Goal: Transaction & Acquisition: Obtain resource

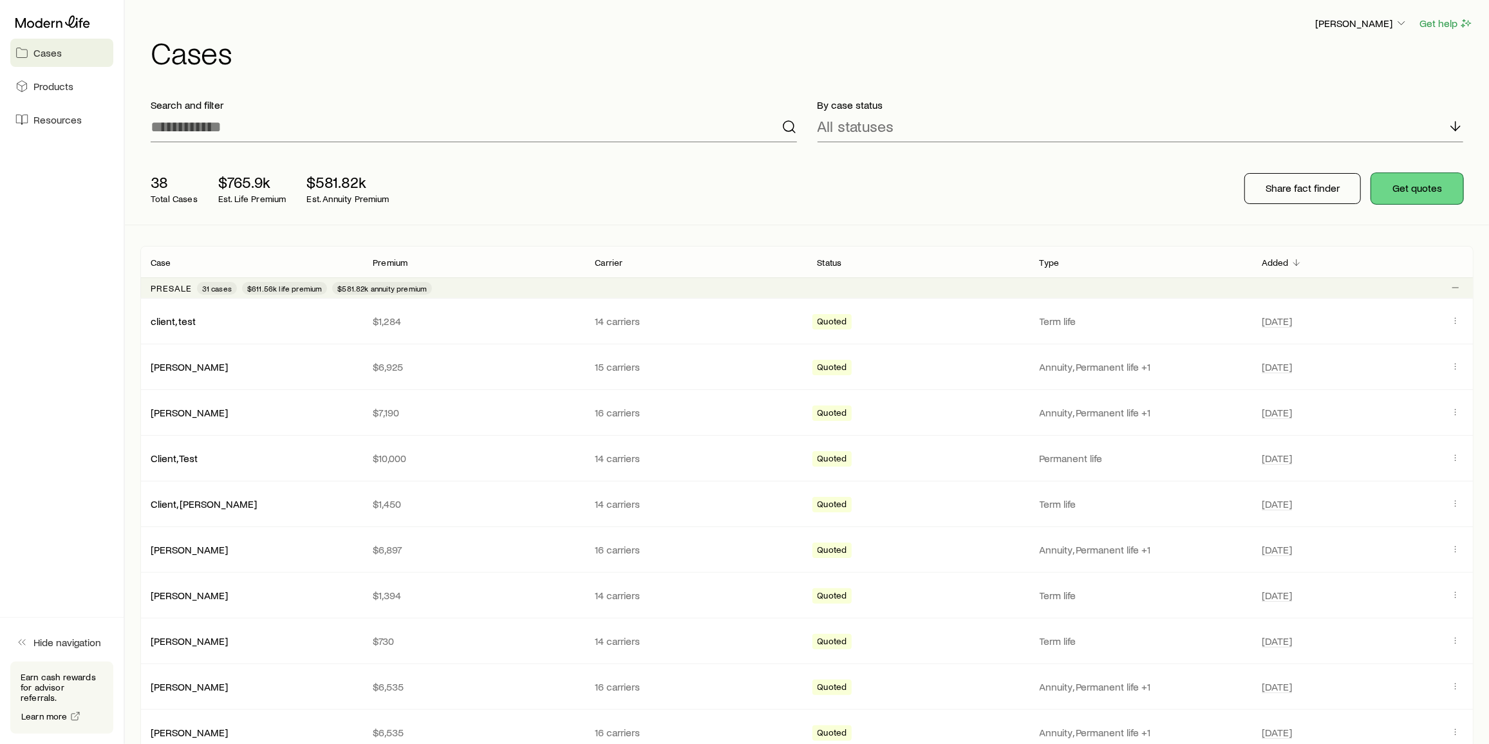
click at [1432, 182] on button "Get quotes" at bounding box center [1417, 188] width 92 height 31
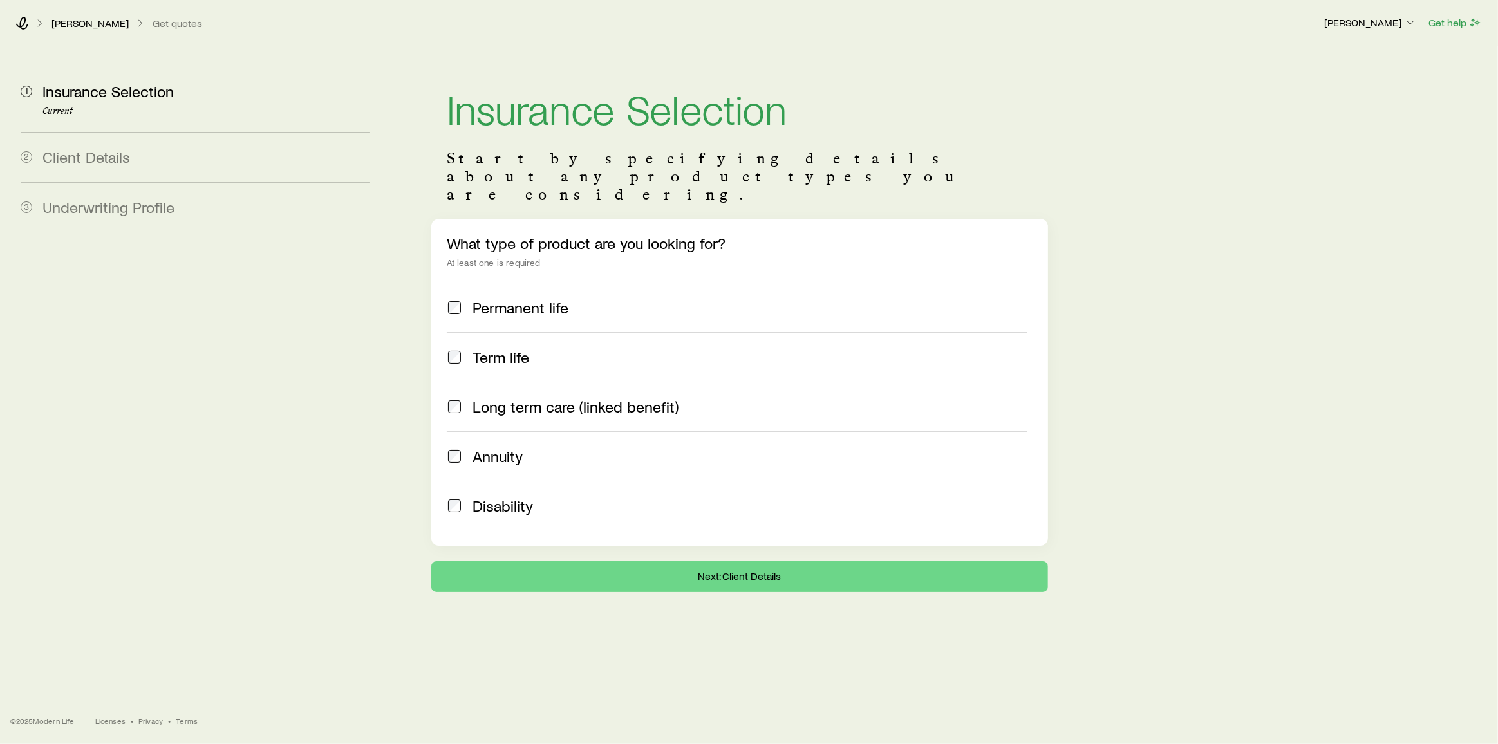
click at [526, 299] on span "Permanent life" at bounding box center [521, 308] width 96 height 18
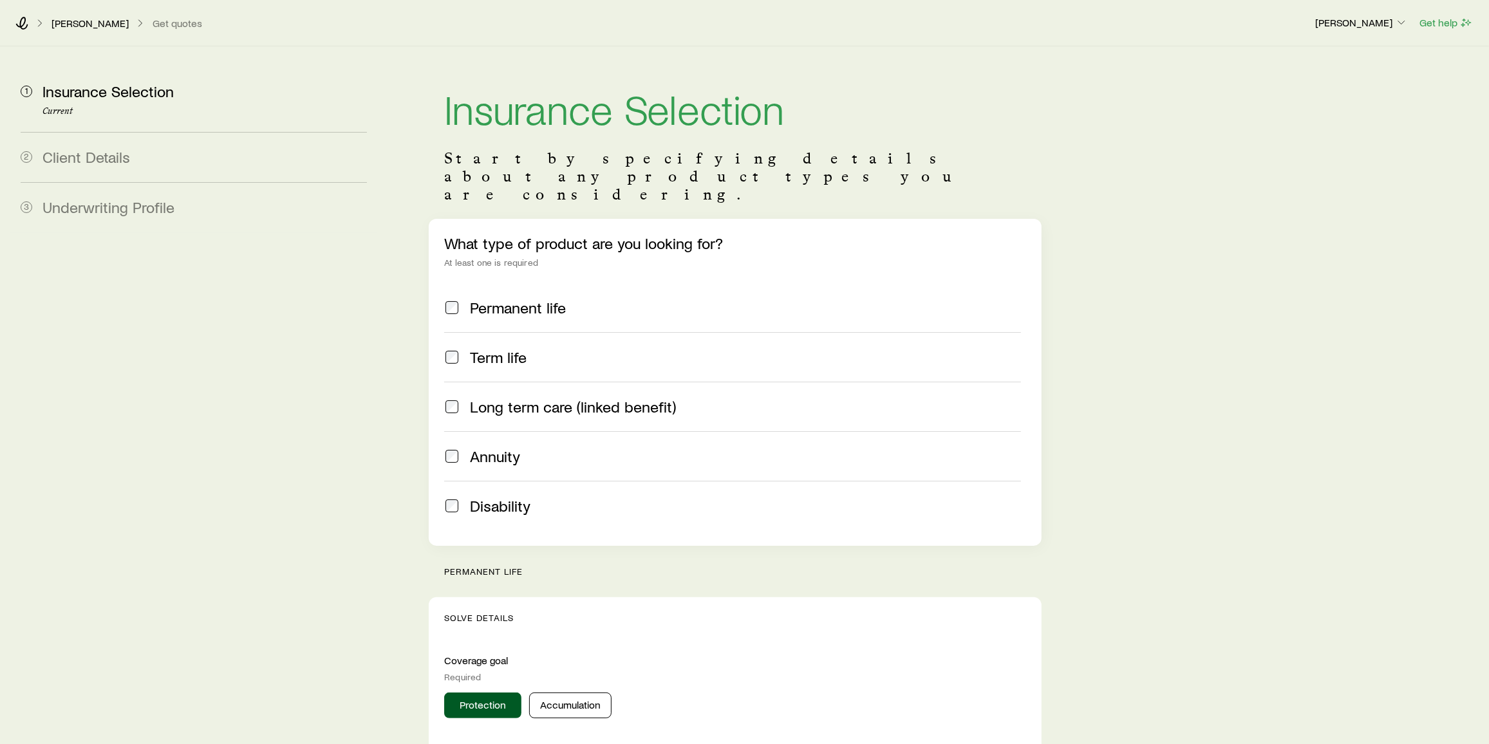
click at [514, 332] on label "Term life" at bounding box center [732, 357] width 577 height 50
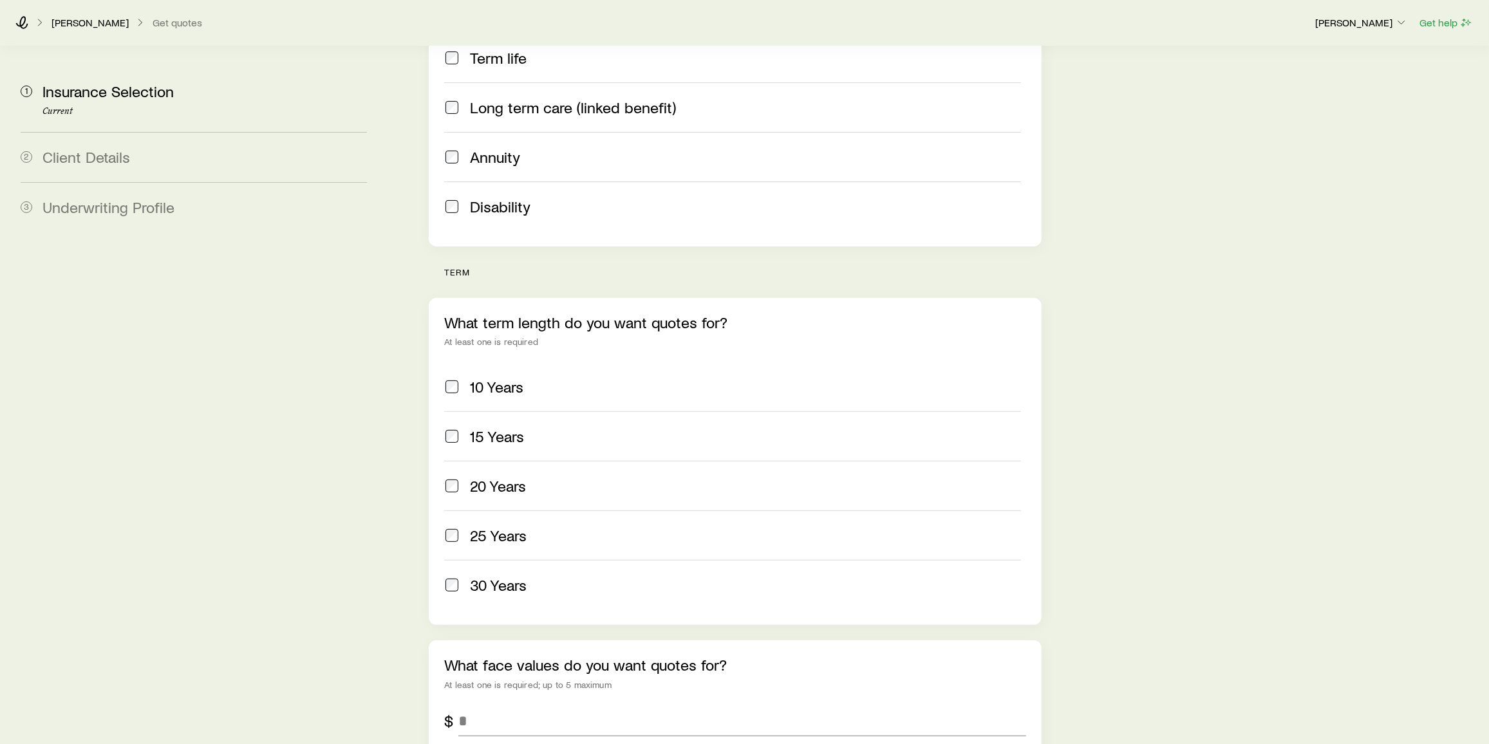
scroll to position [298, 0]
click at [565, 478] on div "20 Years" at bounding box center [745, 487] width 551 height 18
click at [547, 512] on label "25 Years" at bounding box center [732, 537] width 577 height 50
click at [543, 578] on div "30 Years" at bounding box center [745, 587] width 551 height 18
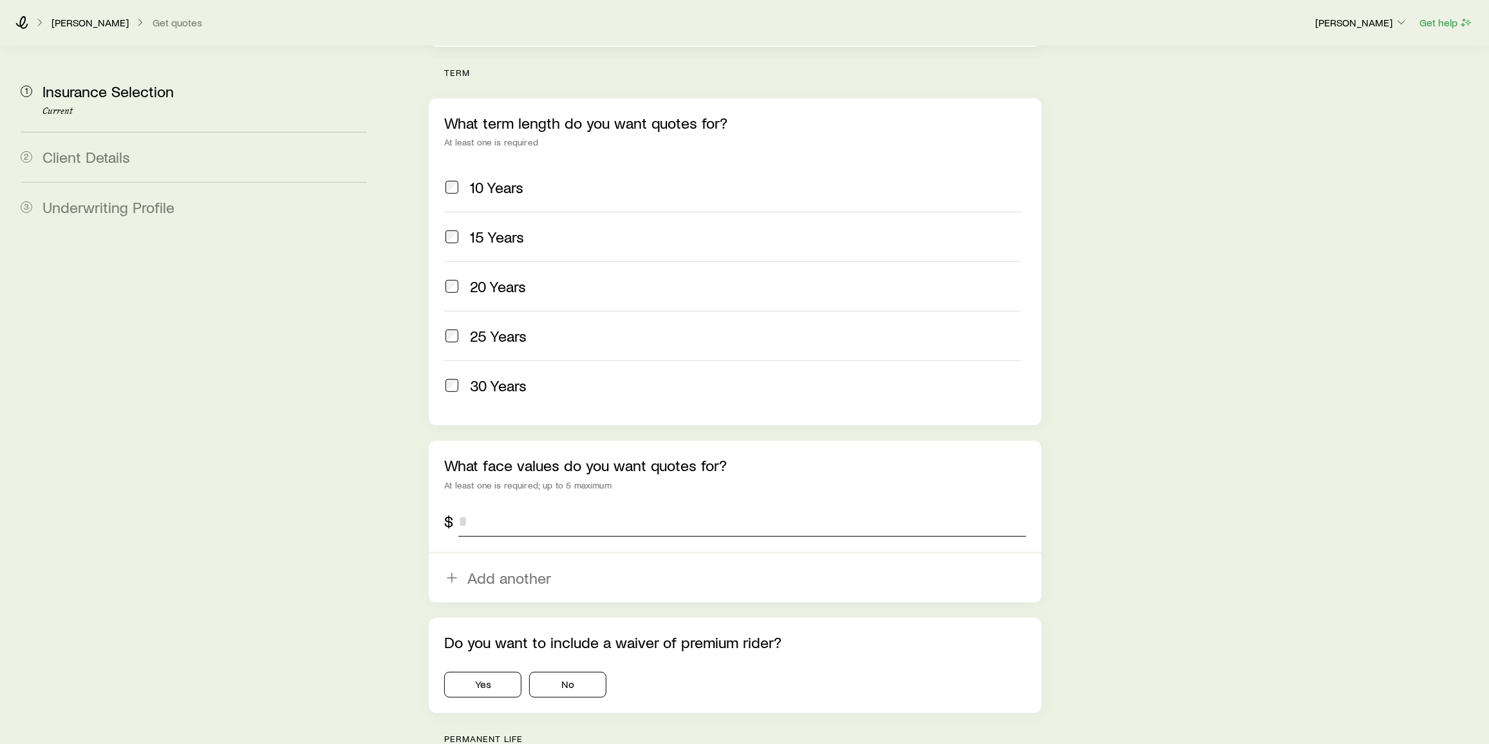
click at [543, 506] on input "tel" at bounding box center [742, 521] width 568 height 31
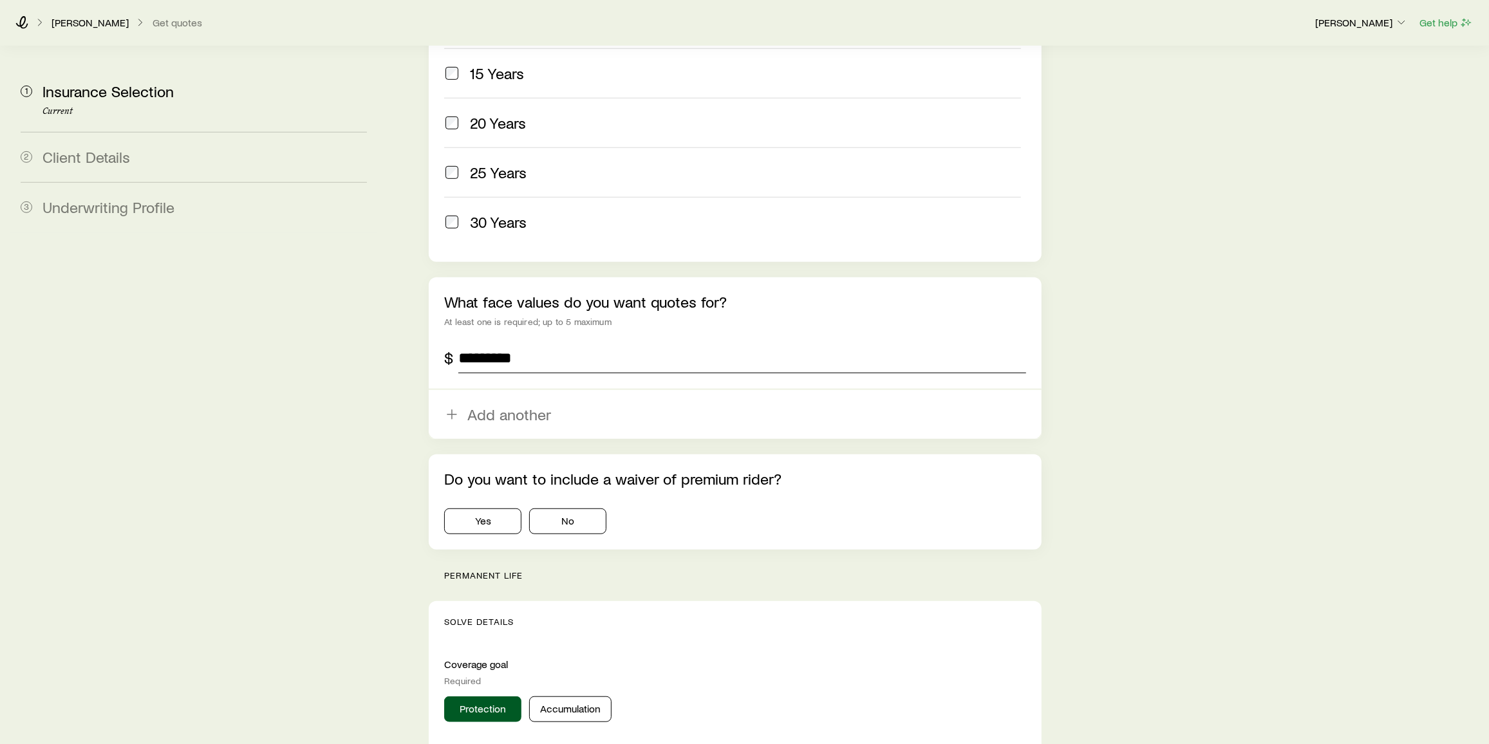
scroll to position [674, 0]
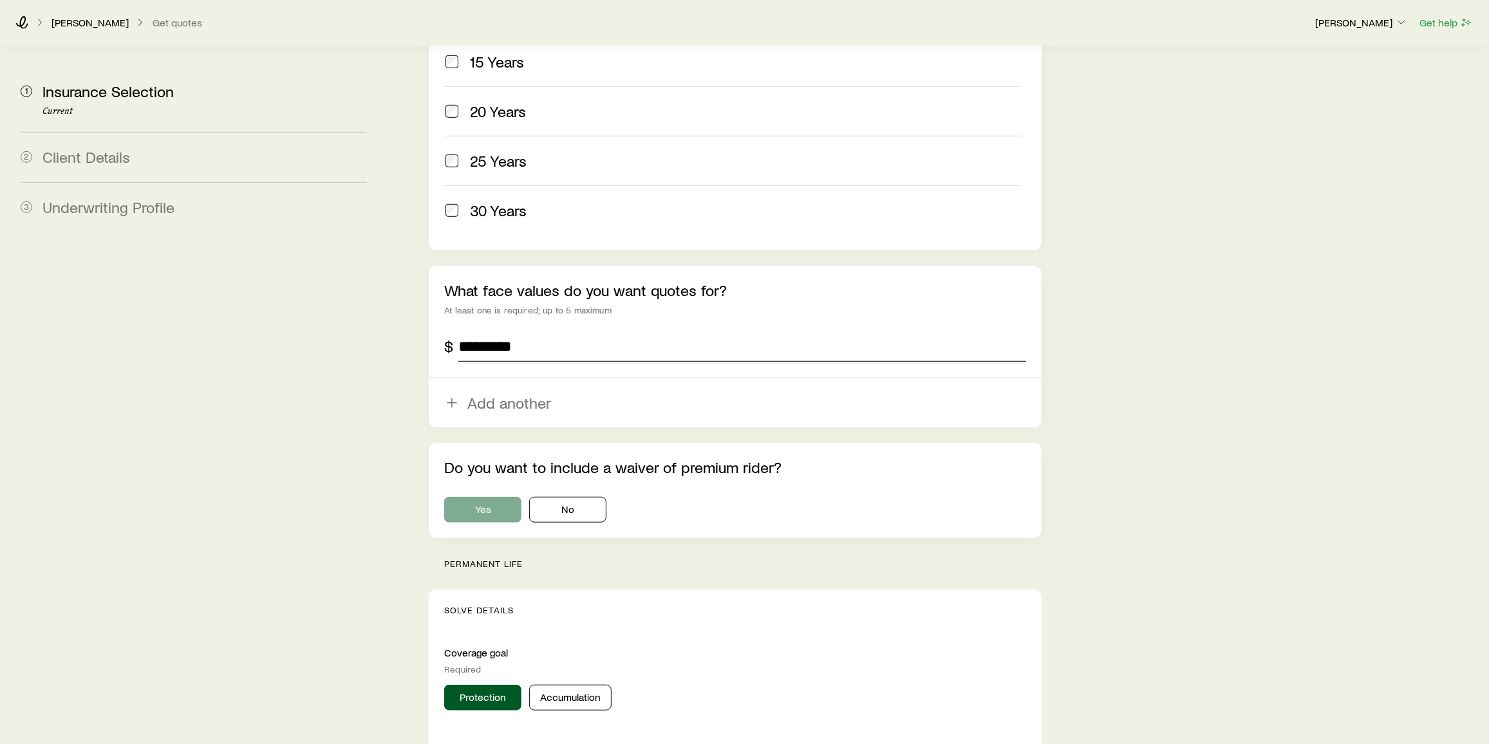
type input "*********"
click at [488, 497] on button "Yes" at bounding box center [482, 510] width 77 height 26
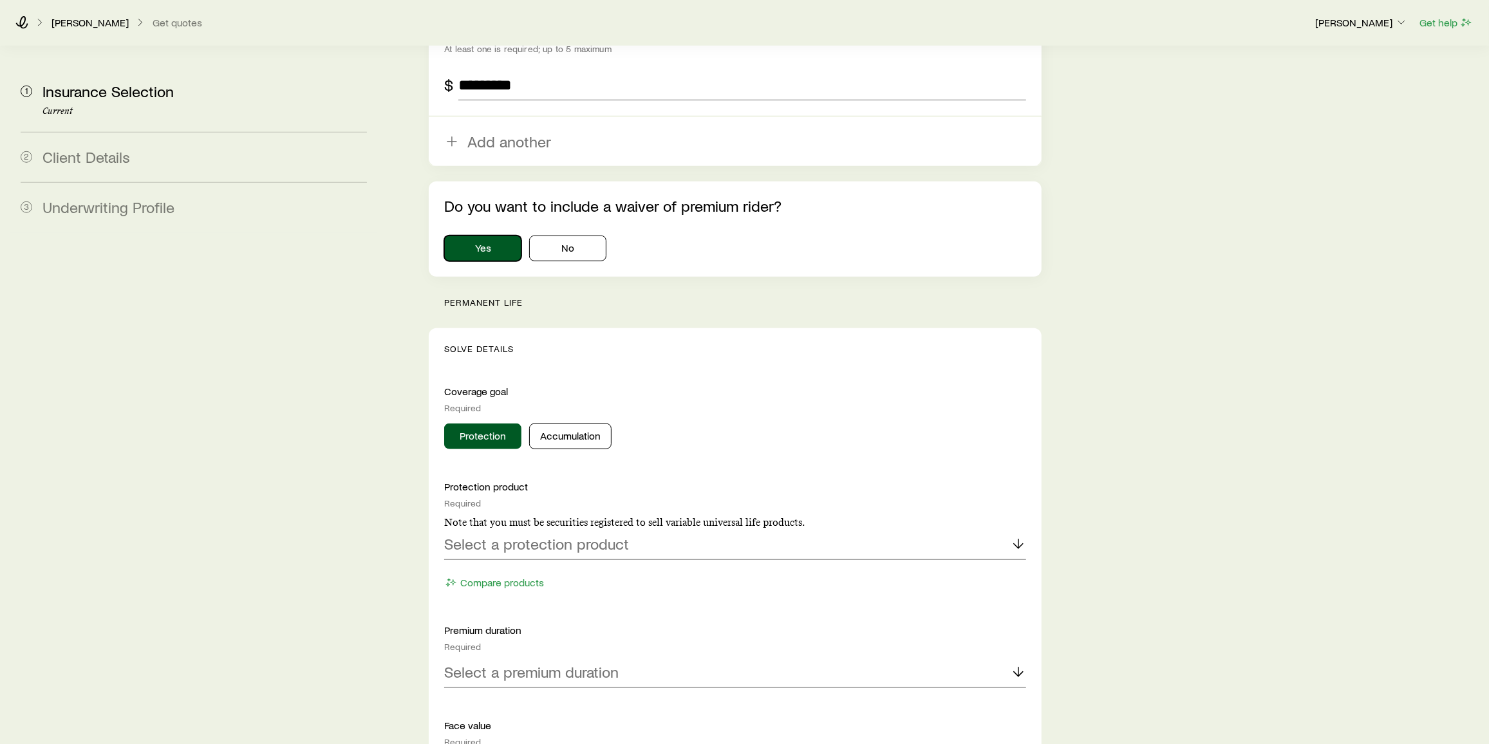
scroll to position [1078, 0]
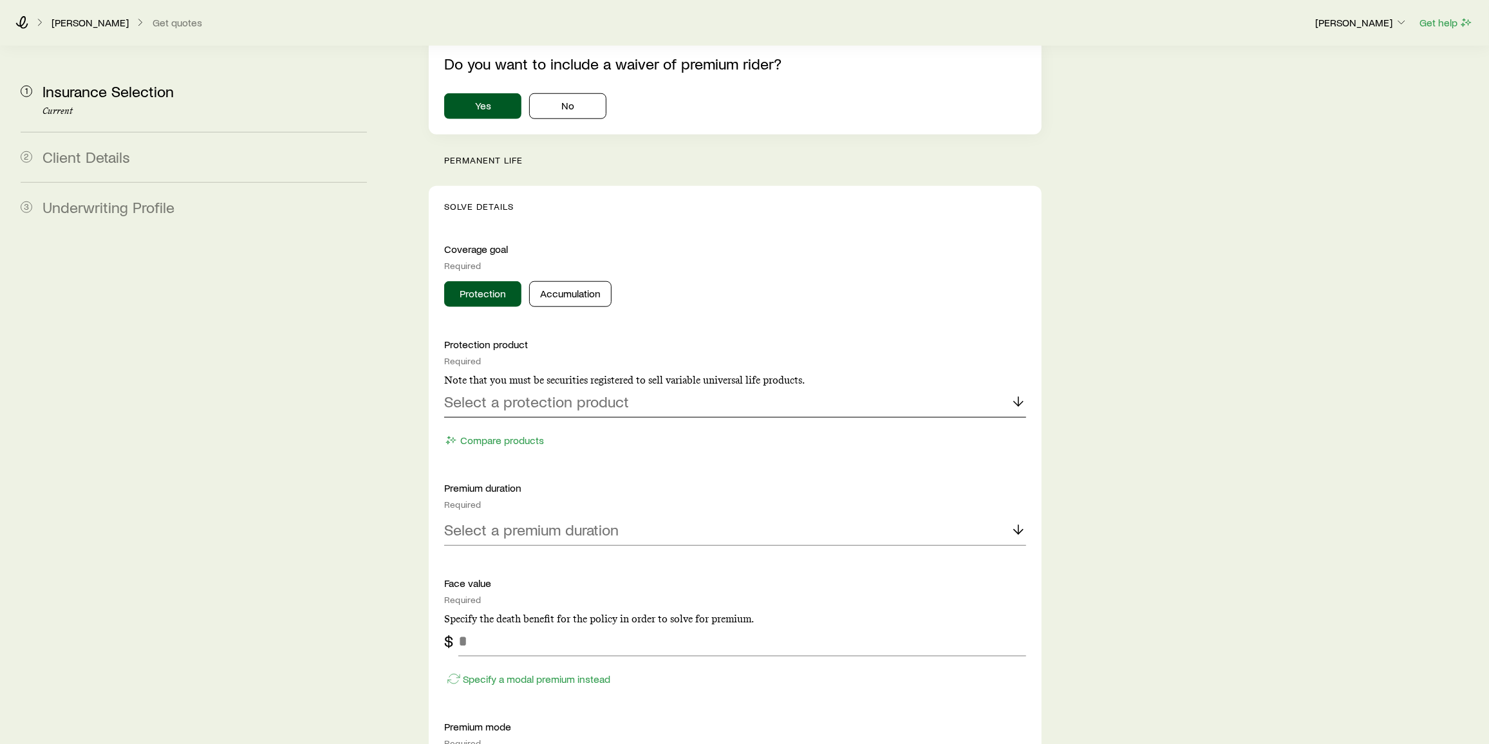
click at [639, 387] on div "Select a protection product" at bounding box center [735, 402] width 582 height 31
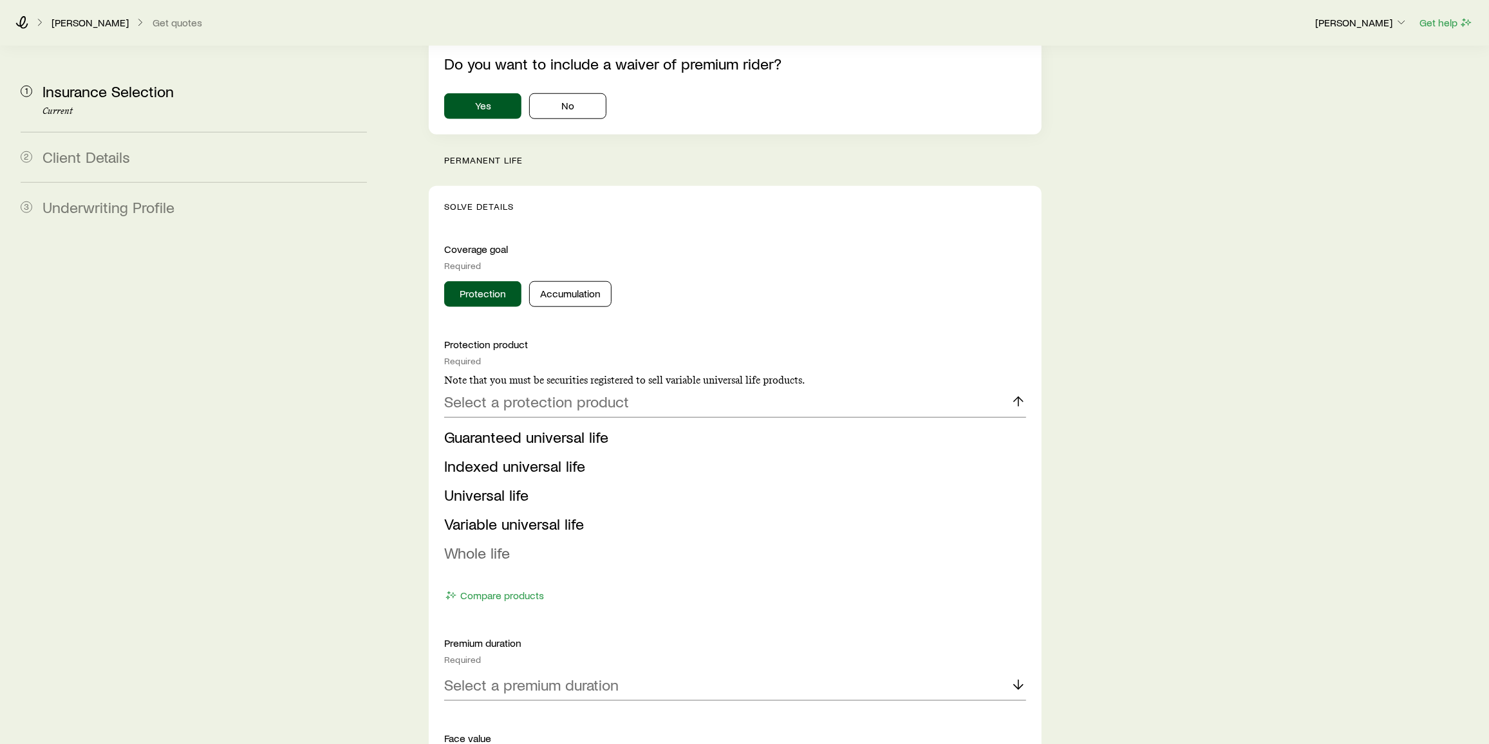
click at [496, 543] on span "Whole life" at bounding box center [477, 552] width 66 height 19
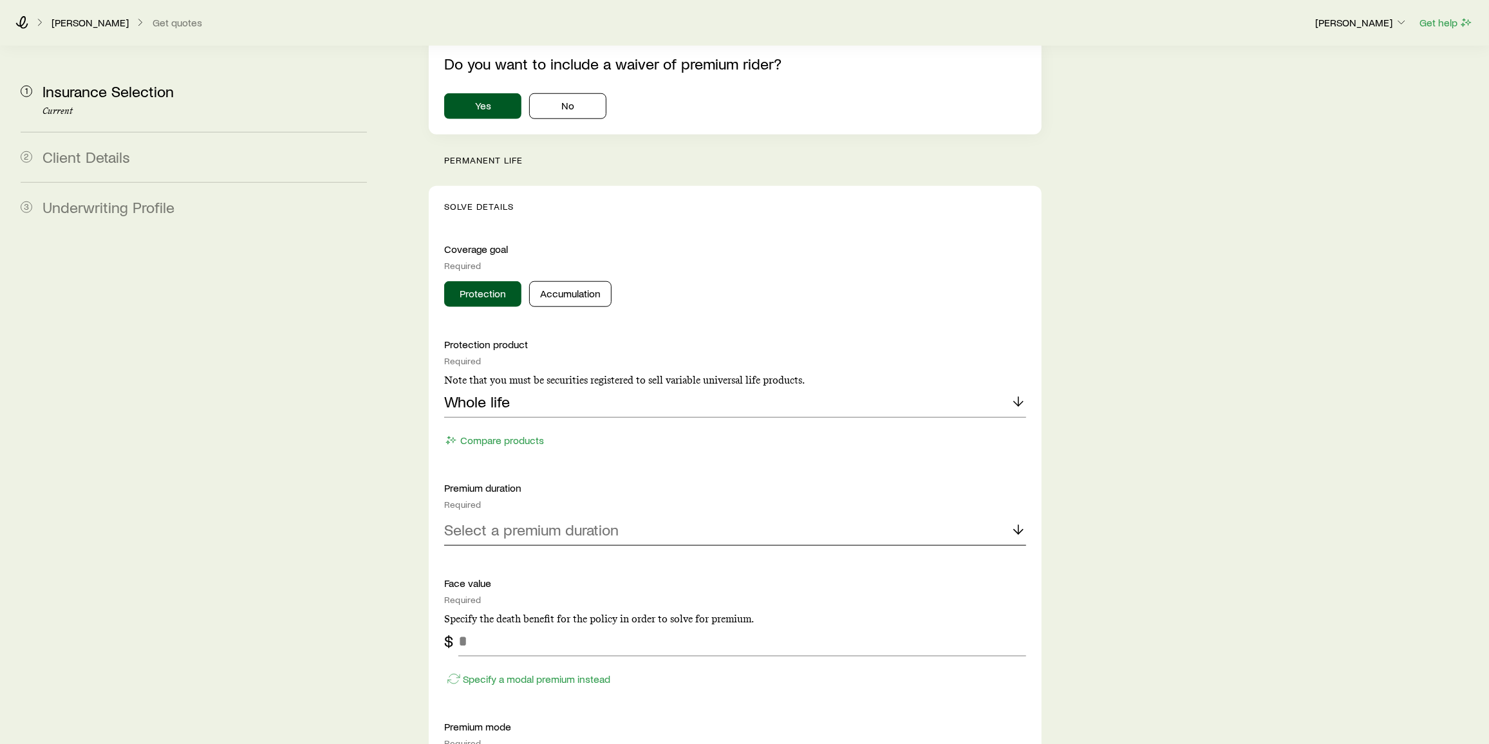
click at [510, 515] on div "Select a premium duration" at bounding box center [735, 530] width 582 height 31
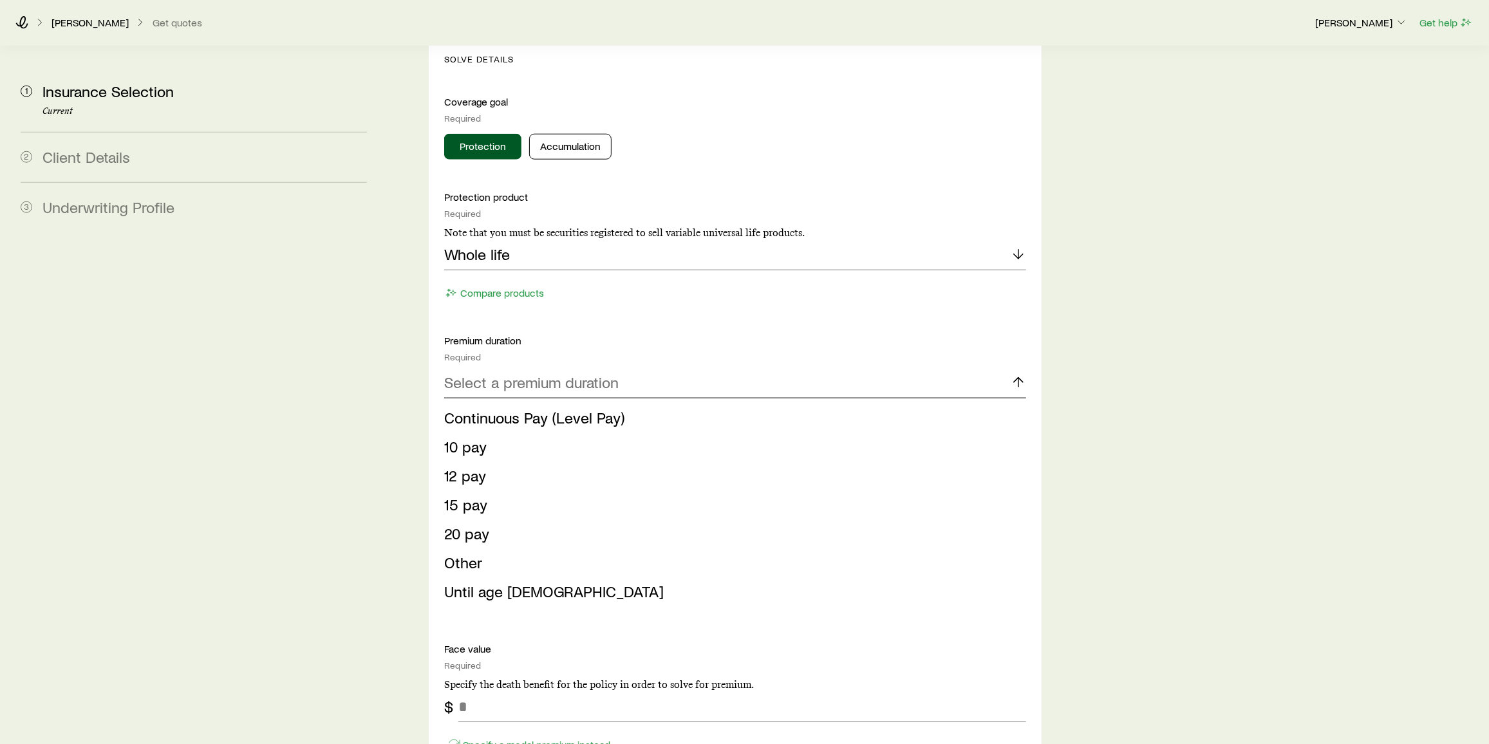
scroll to position [1226, 0]
click at [536, 407] on span "Continuous Pay (Level Pay)" at bounding box center [534, 416] width 180 height 19
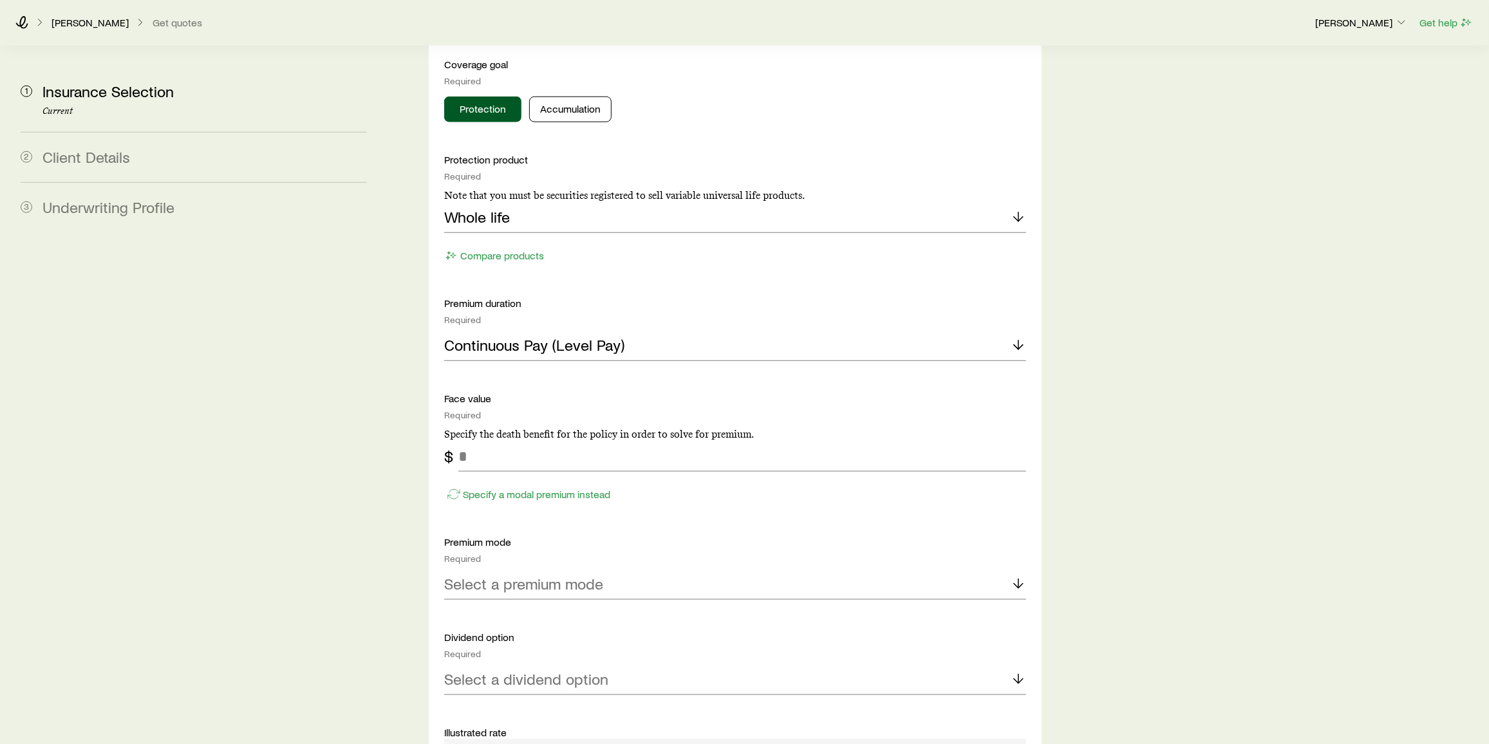
scroll to position [1264, 0]
click at [522, 440] on input "tel" at bounding box center [742, 455] width 568 height 31
type input "*********"
click at [578, 574] on p "Select a premium mode" at bounding box center [523, 583] width 159 height 18
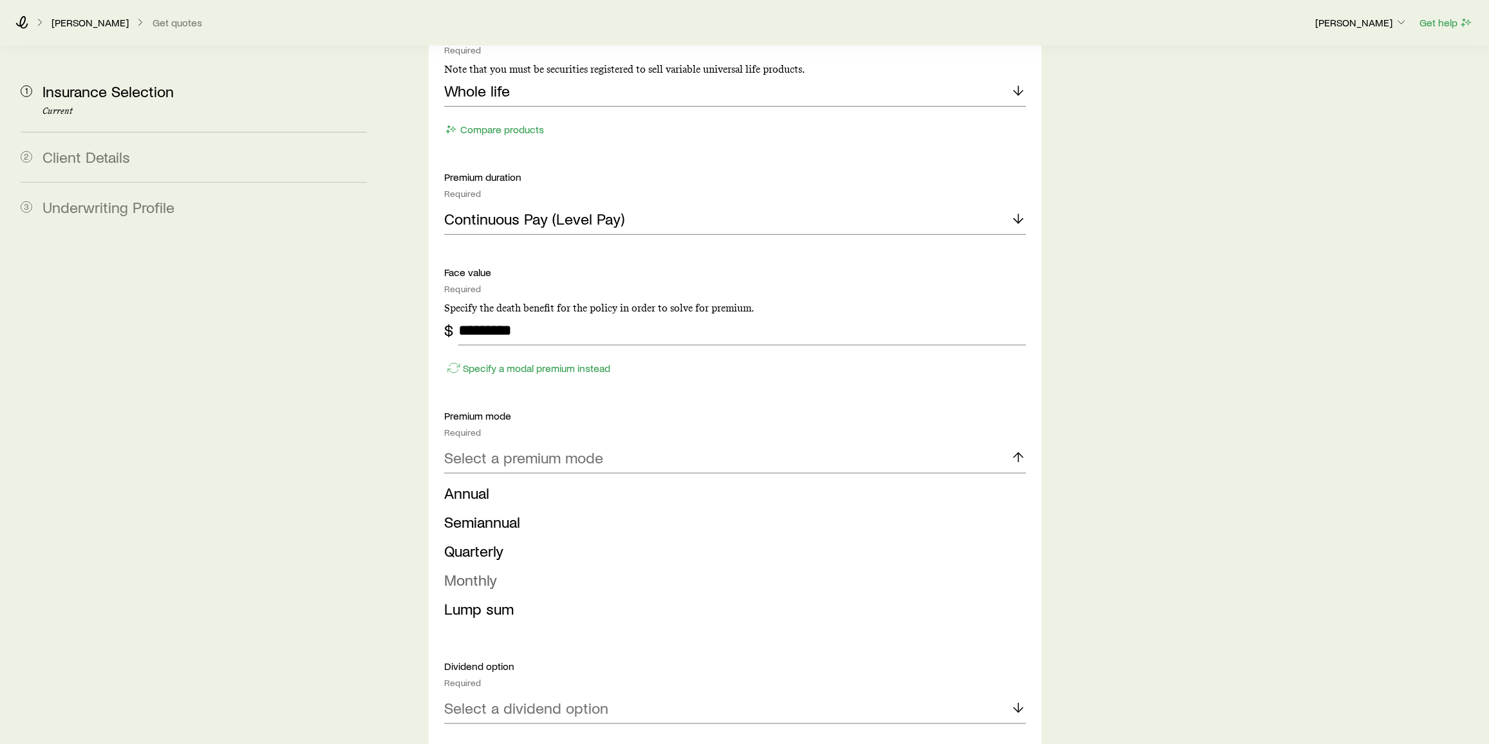
click at [471, 570] on span "Monthly" at bounding box center [470, 579] width 53 height 19
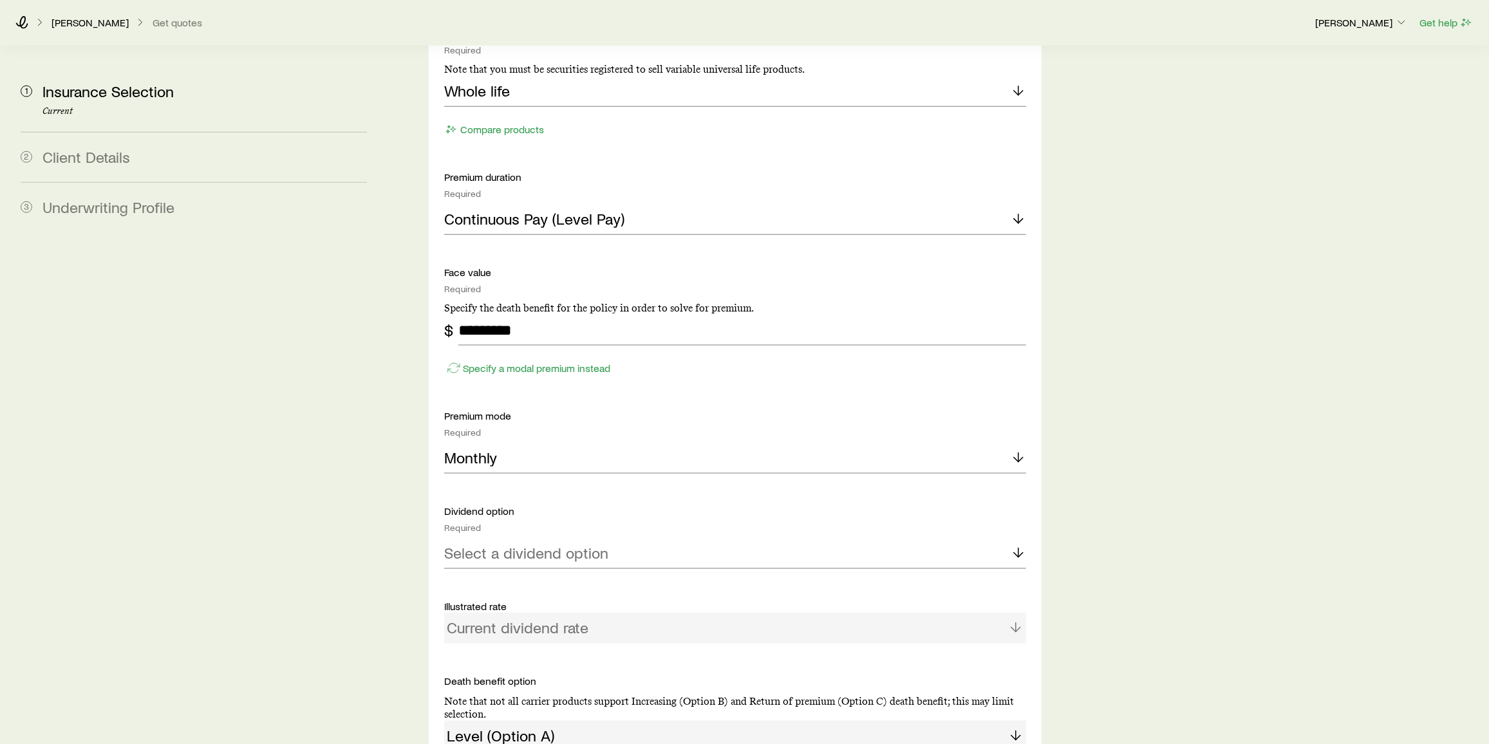
scroll to position [1476, 0]
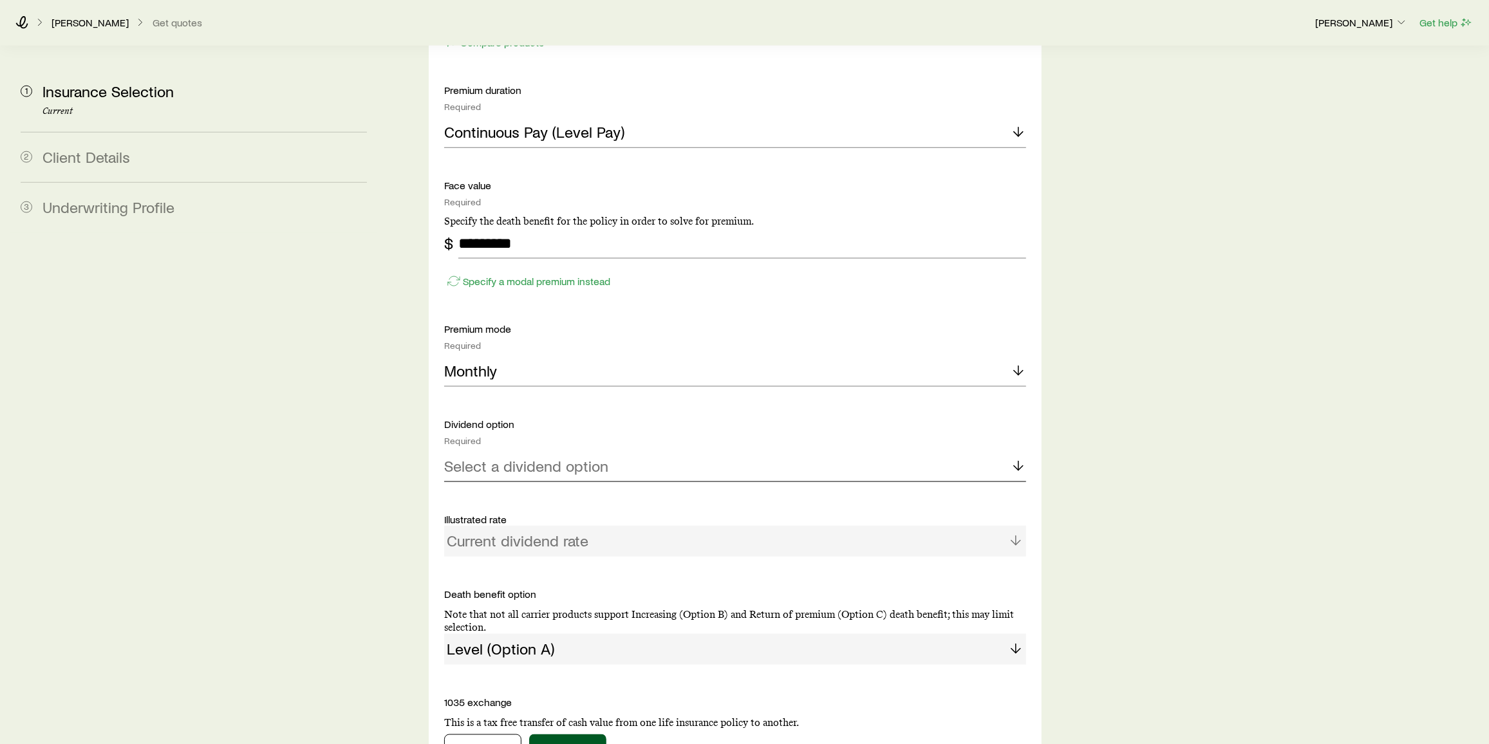
click at [516, 457] on p "Select a dividend option" at bounding box center [526, 466] width 164 height 18
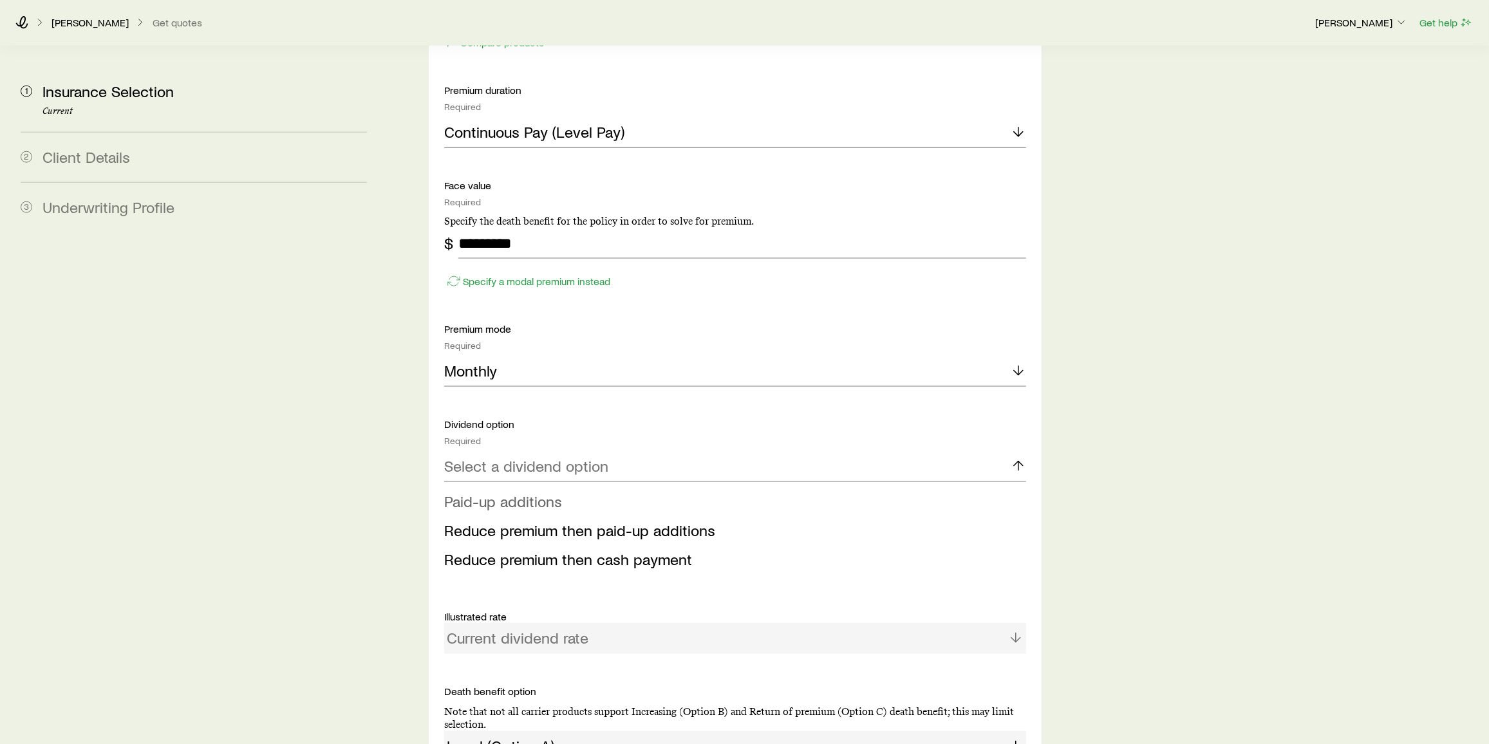
click at [512, 492] on span "Paid-up additions" at bounding box center [503, 501] width 118 height 19
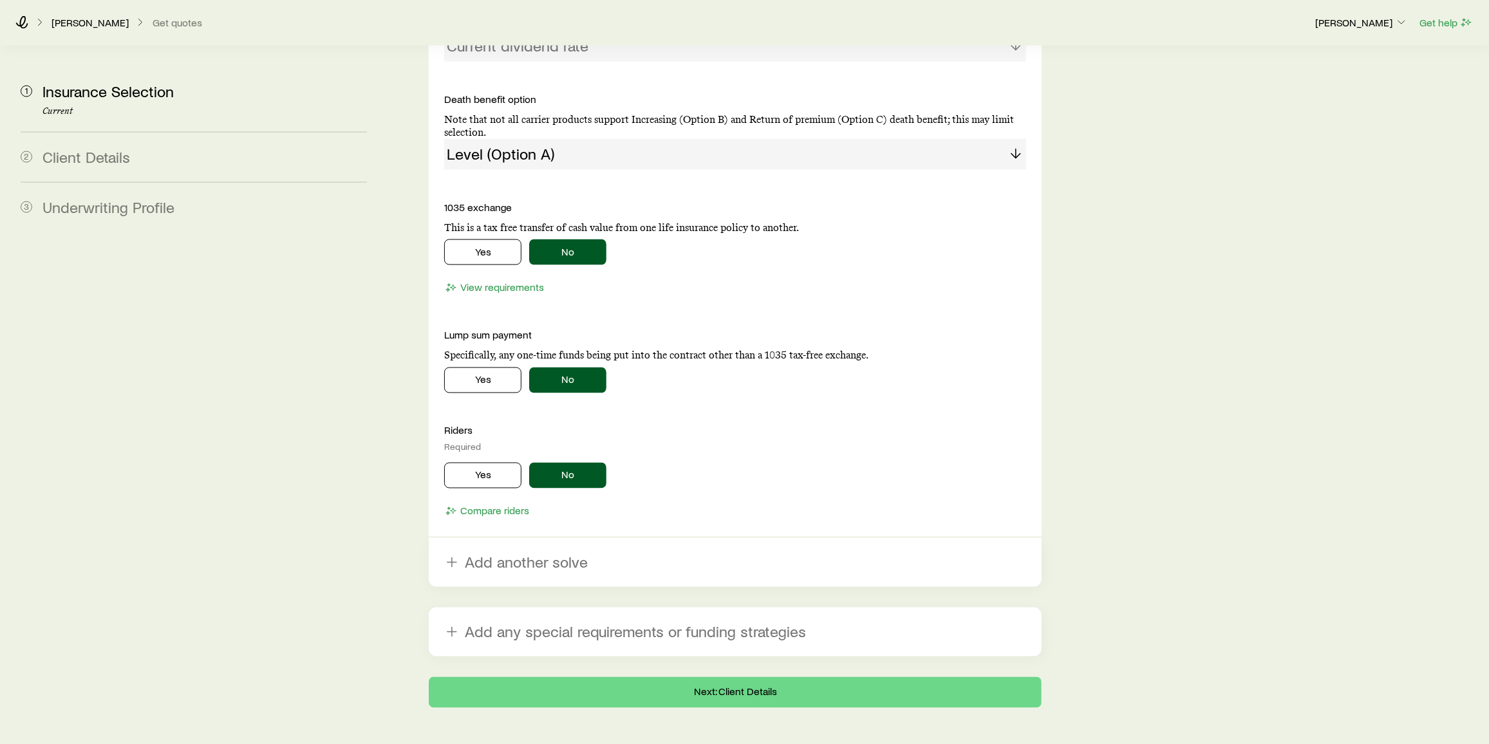
scroll to position [1982, 0]
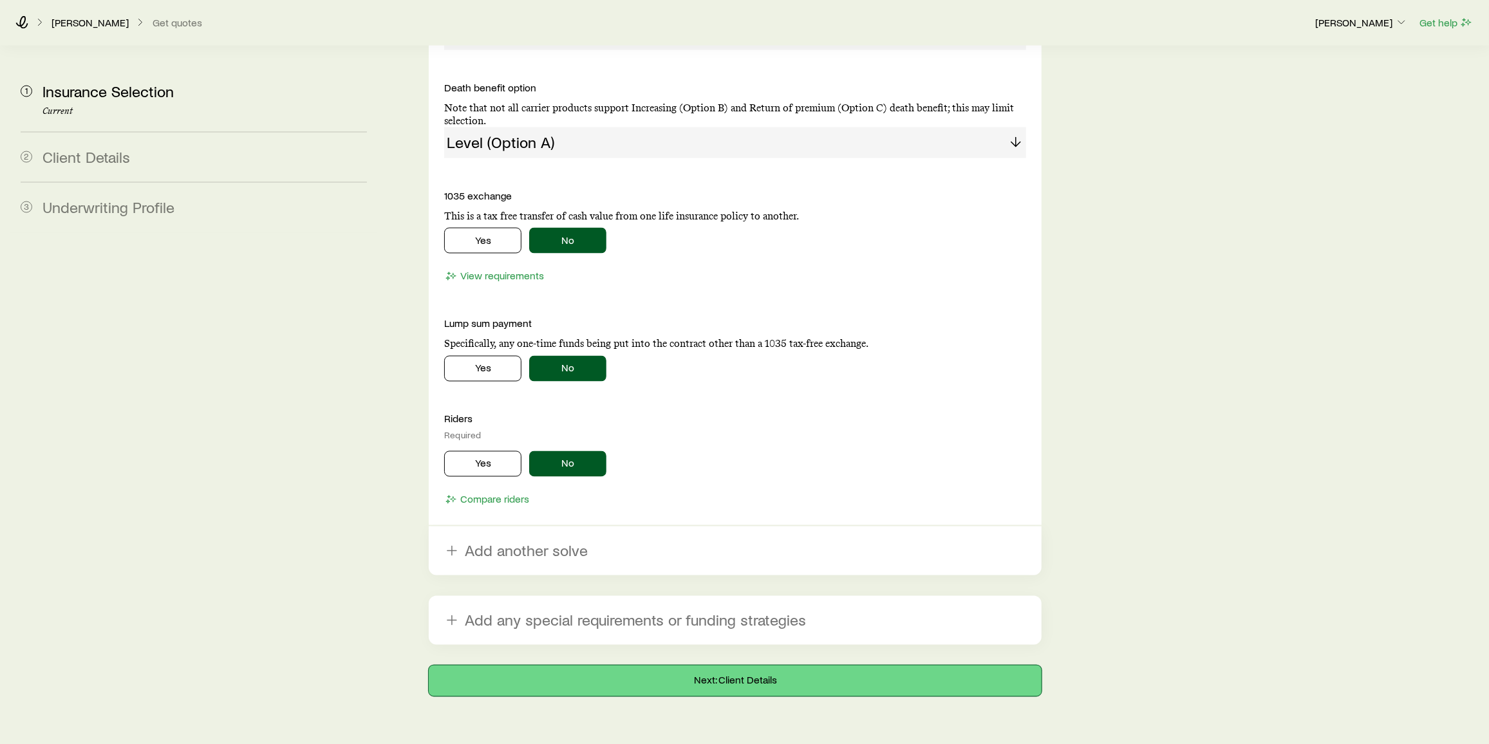
click at [689, 666] on button "Next: Client Details" at bounding box center [735, 681] width 613 height 31
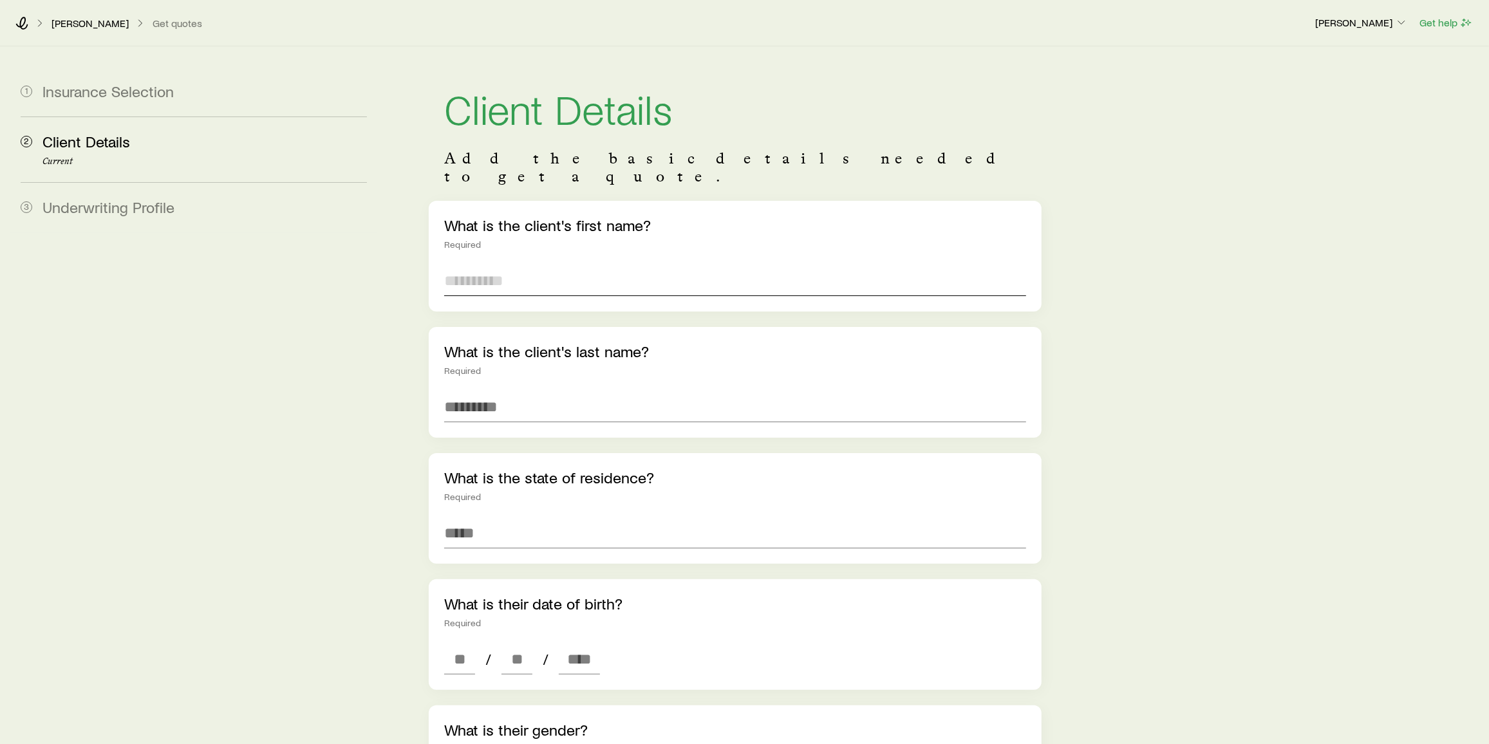
click at [529, 273] on input "text" at bounding box center [735, 280] width 582 height 31
type input "*"
click at [483, 528] on input at bounding box center [735, 533] width 582 height 31
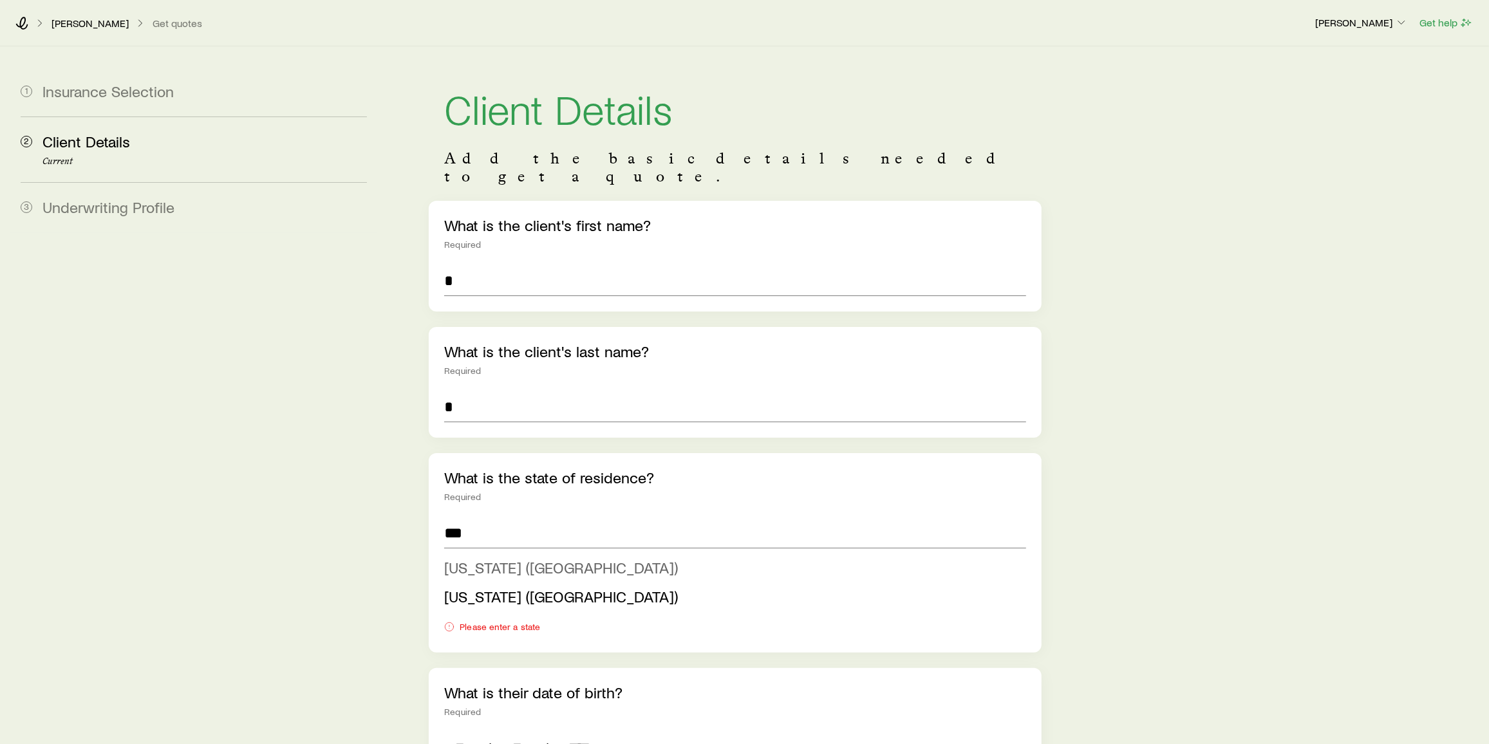
click at [490, 558] on span "[US_STATE] ([GEOGRAPHIC_DATA])" at bounding box center [561, 567] width 234 height 19
type input "**********"
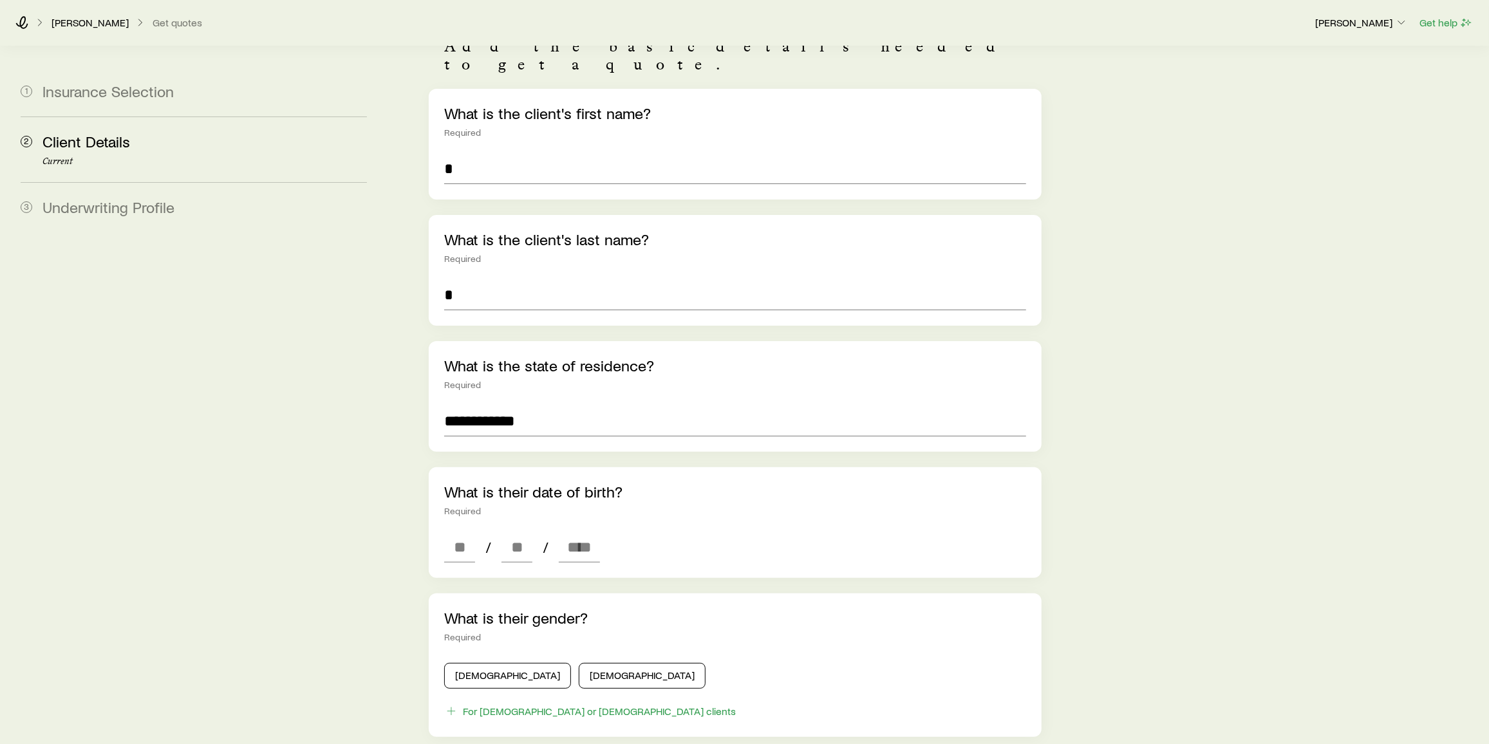
scroll to position [113, 0]
click at [446, 531] on input at bounding box center [459, 546] width 31 height 31
type input "**"
type input "****"
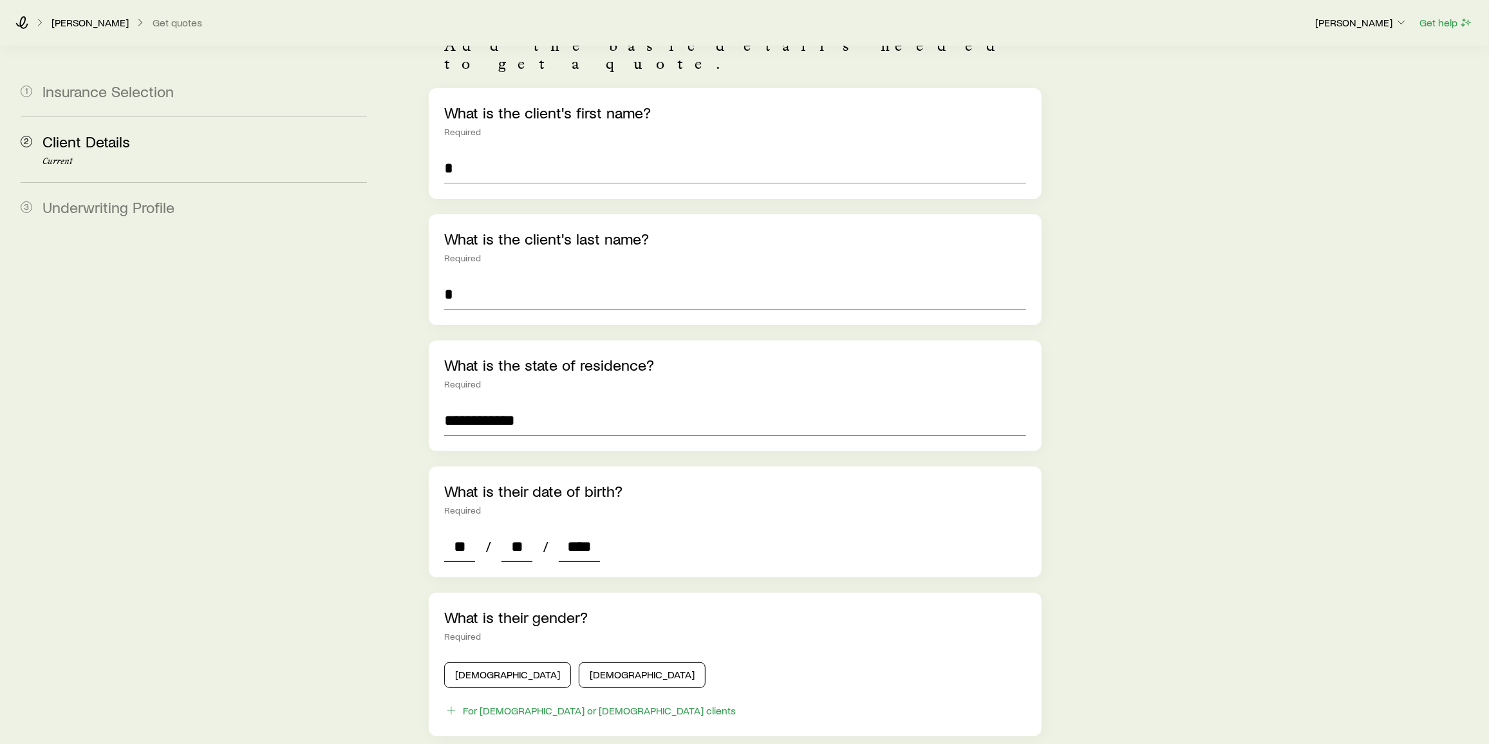
type input "*"
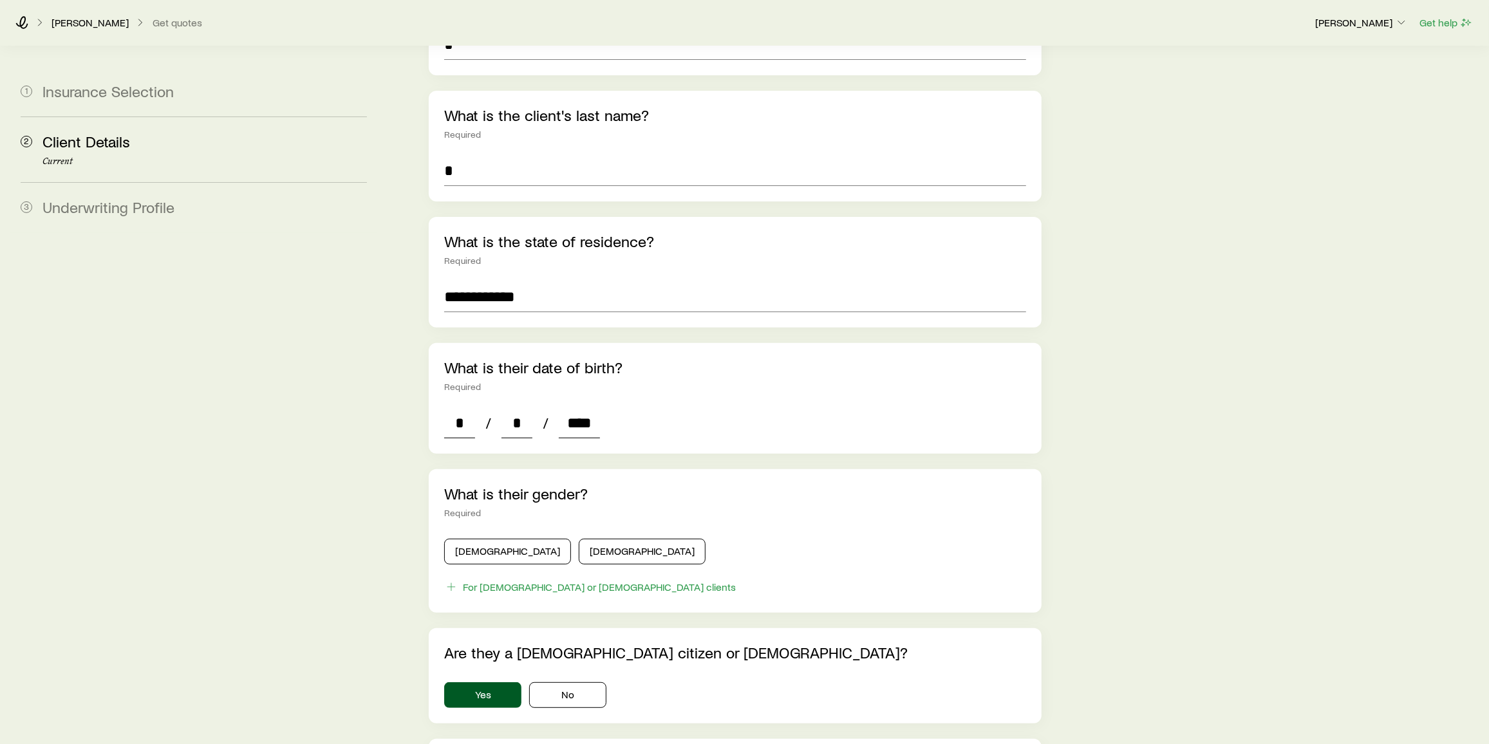
scroll to position [294, 0]
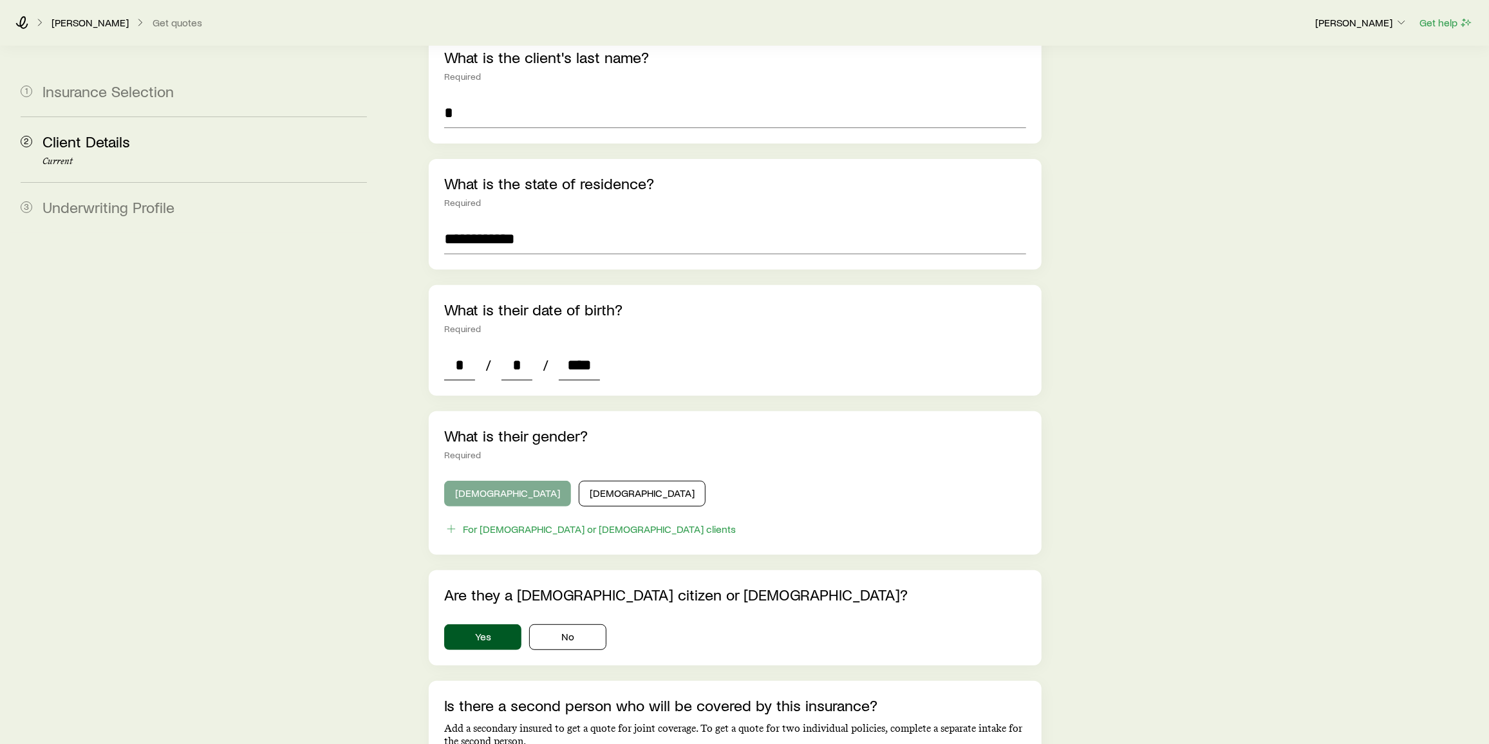
type input "****"
click at [478, 481] on button "[DEMOGRAPHIC_DATA]" at bounding box center [507, 494] width 127 height 26
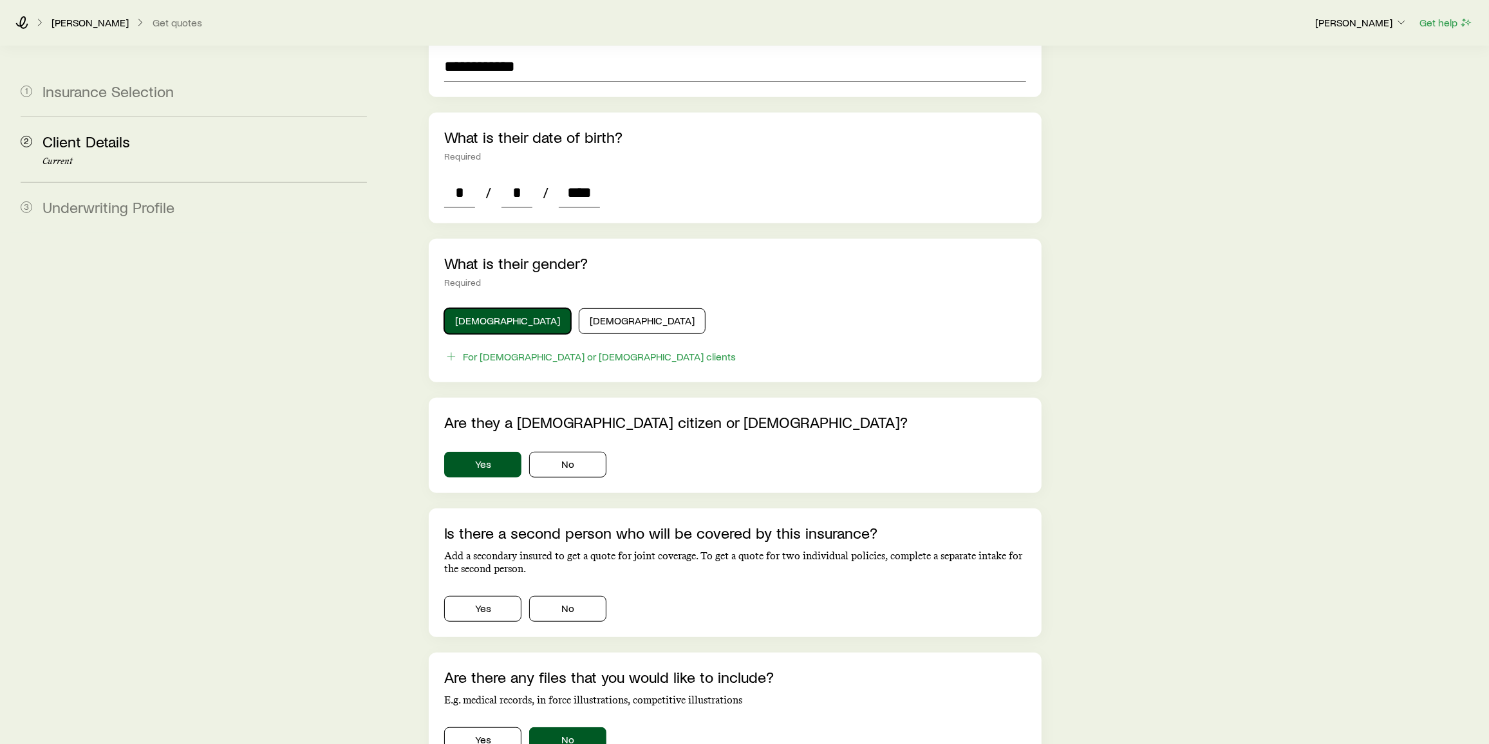
scroll to position [467, 0]
click at [585, 596] on button "No" at bounding box center [567, 609] width 77 height 26
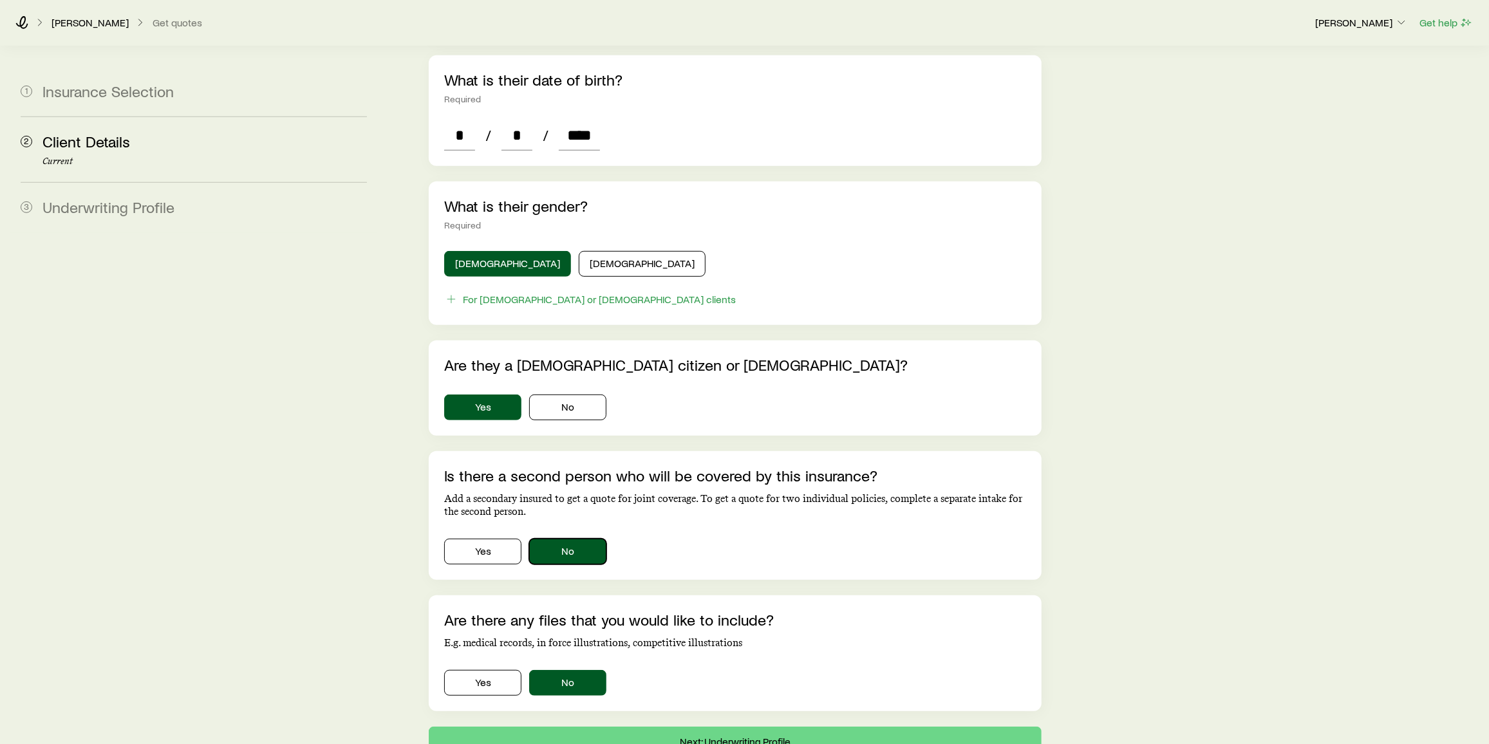
scroll to position [606, 0]
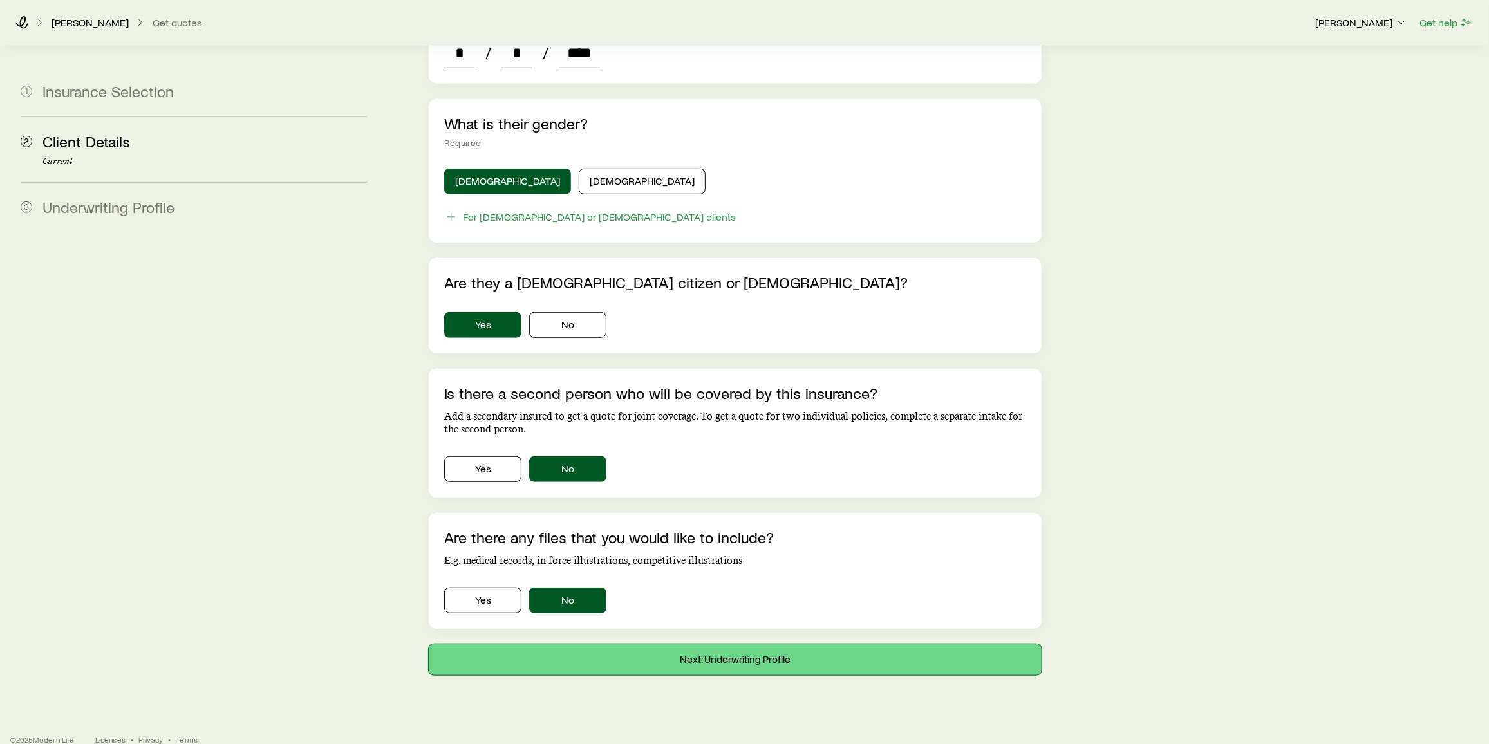
click at [716, 646] on button "Next: Underwriting Profile" at bounding box center [735, 659] width 613 height 31
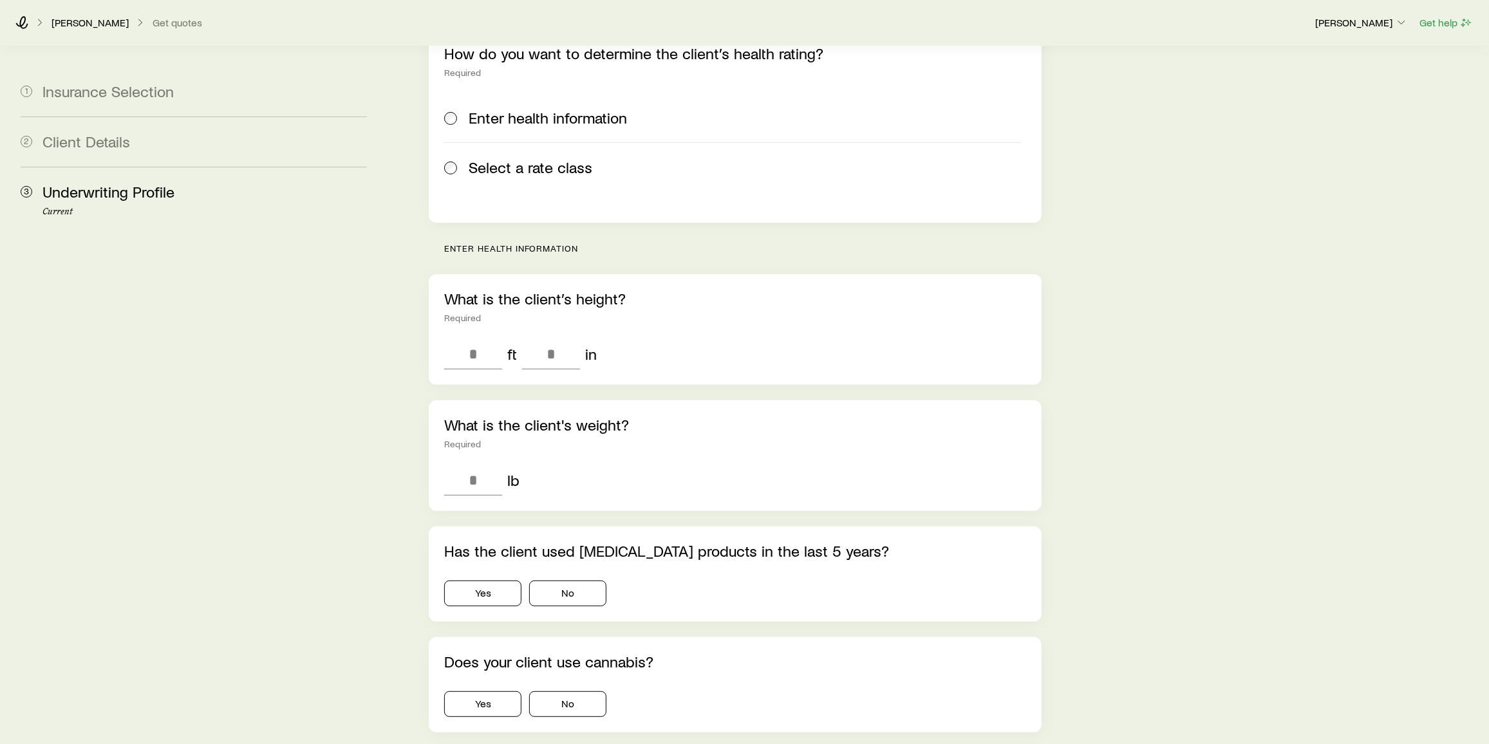
scroll to position [191, 0]
click at [489, 157] on span "Select a rate class" at bounding box center [531, 166] width 124 height 18
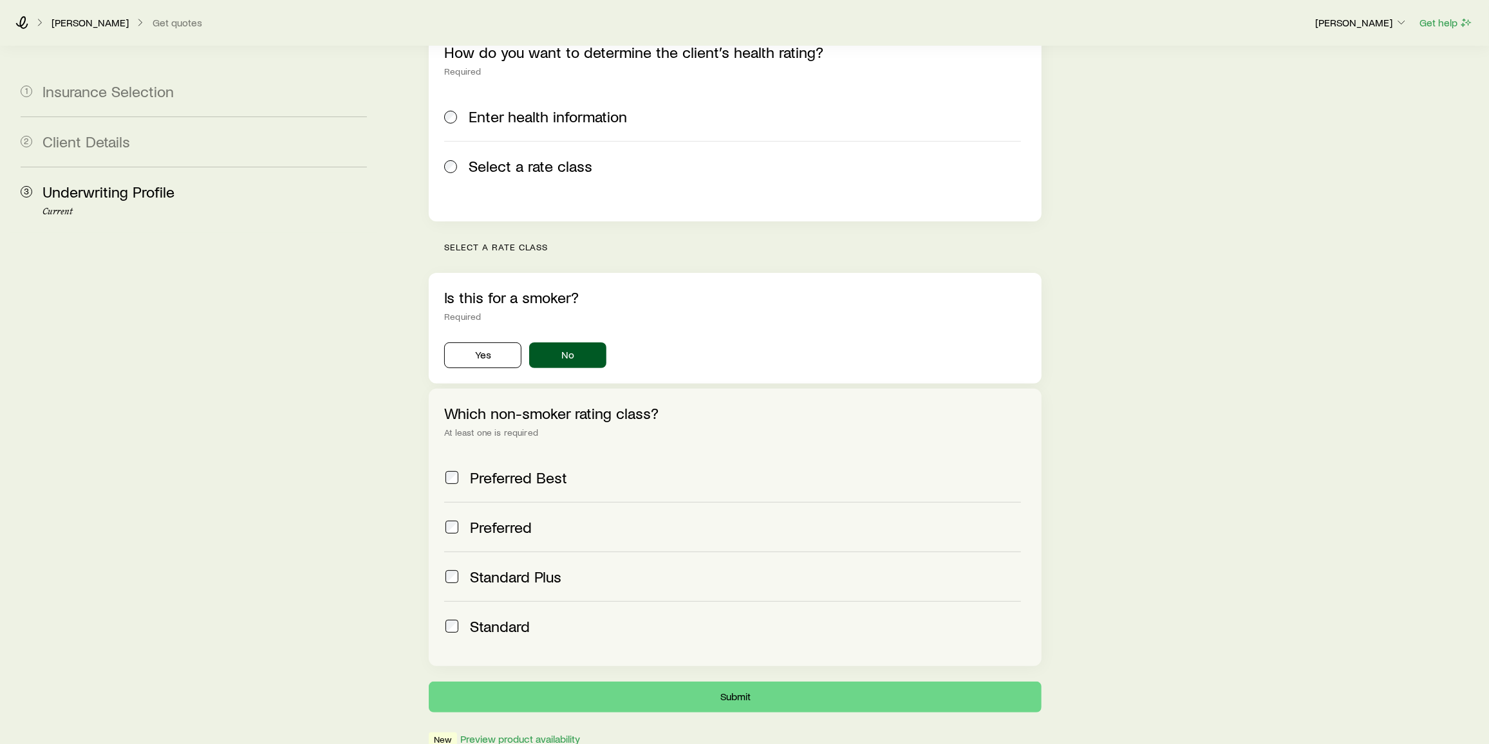
click at [511, 503] on label "Preferred" at bounding box center [732, 527] width 577 height 50
drag, startPoint x: 516, startPoint y: 554, endPoint x: 509, endPoint y: 601, distance: 48.2
click at [509, 601] on div "Preferred Best Preferred Standard Plus Standard" at bounding box center [735, 552] width 582 height 198
click at [509, 601] on label "Standard" at bounding box center [732, 626] width 577 height 50
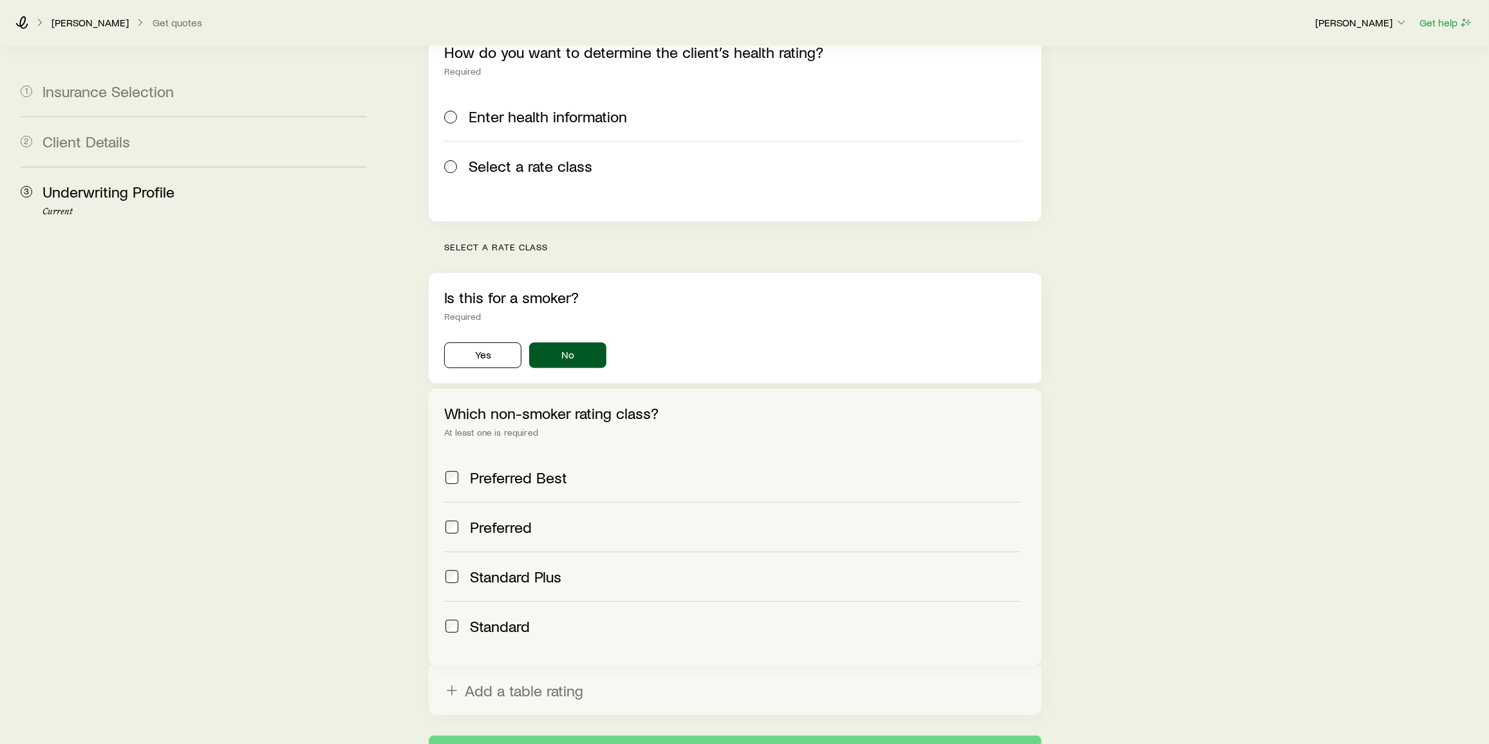
click at [507, 552] on label "Standard Plus" at bounding box center [732, 577] width 577 height 50
click at [652, 736] on button "Submit" at bounding box center [735, 751] width 613 height 31
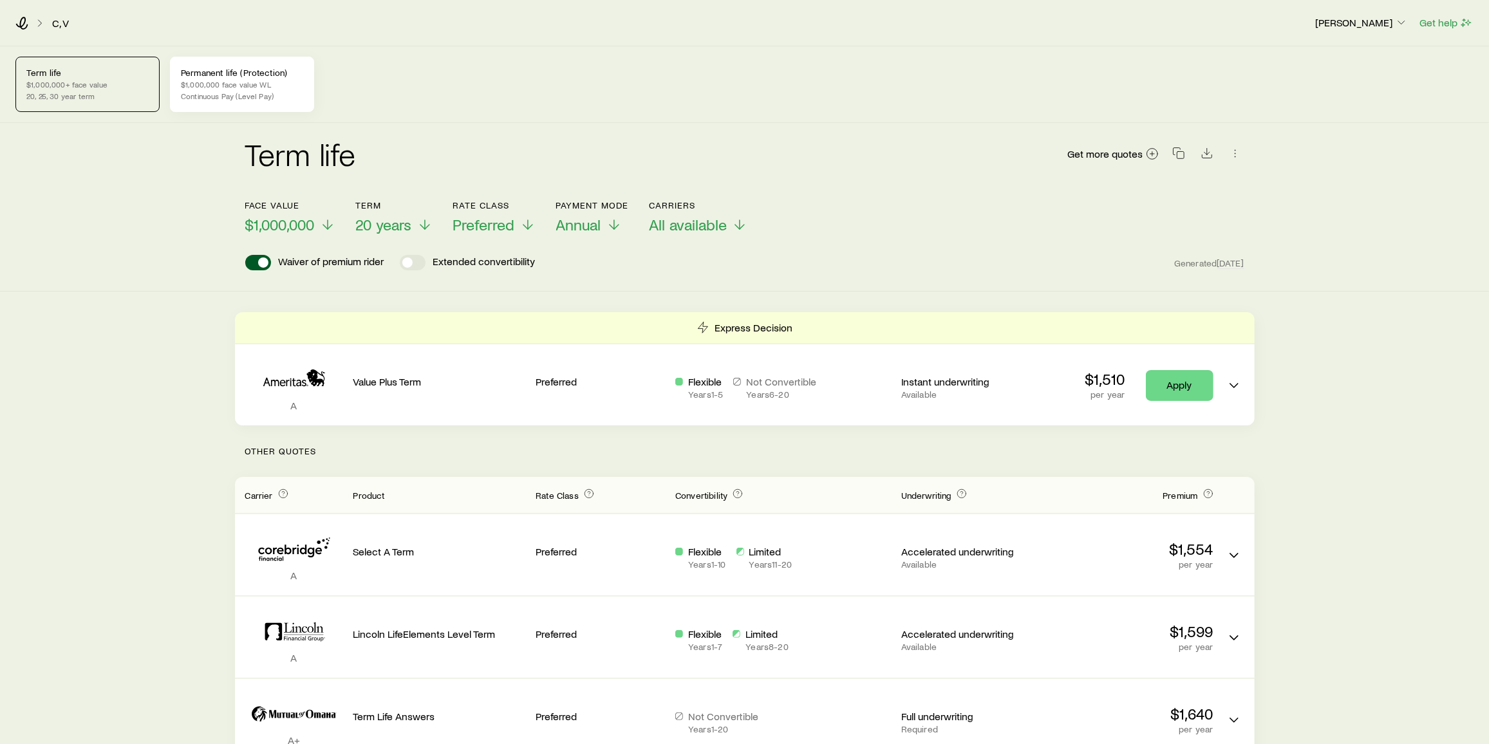
click at [272, 66] on div "Permanent life (Protection) $1,000,000 face value WL Continuous Pay (Level Pay)" at bounding box center [242, 84] width 144 height 55
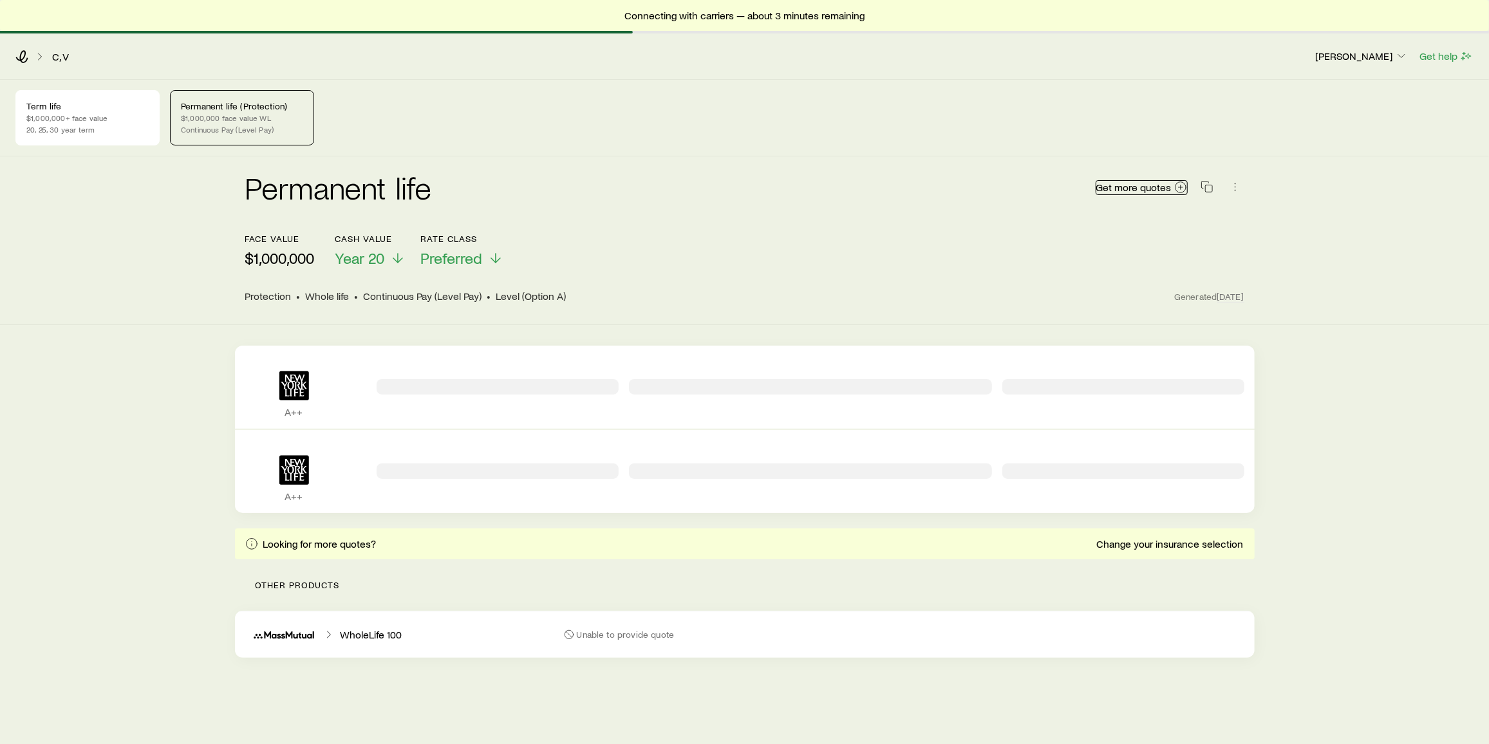
click at [1134, 185] on span "Get more quotes" at bounding box center [1133, 187] width 75 height 10
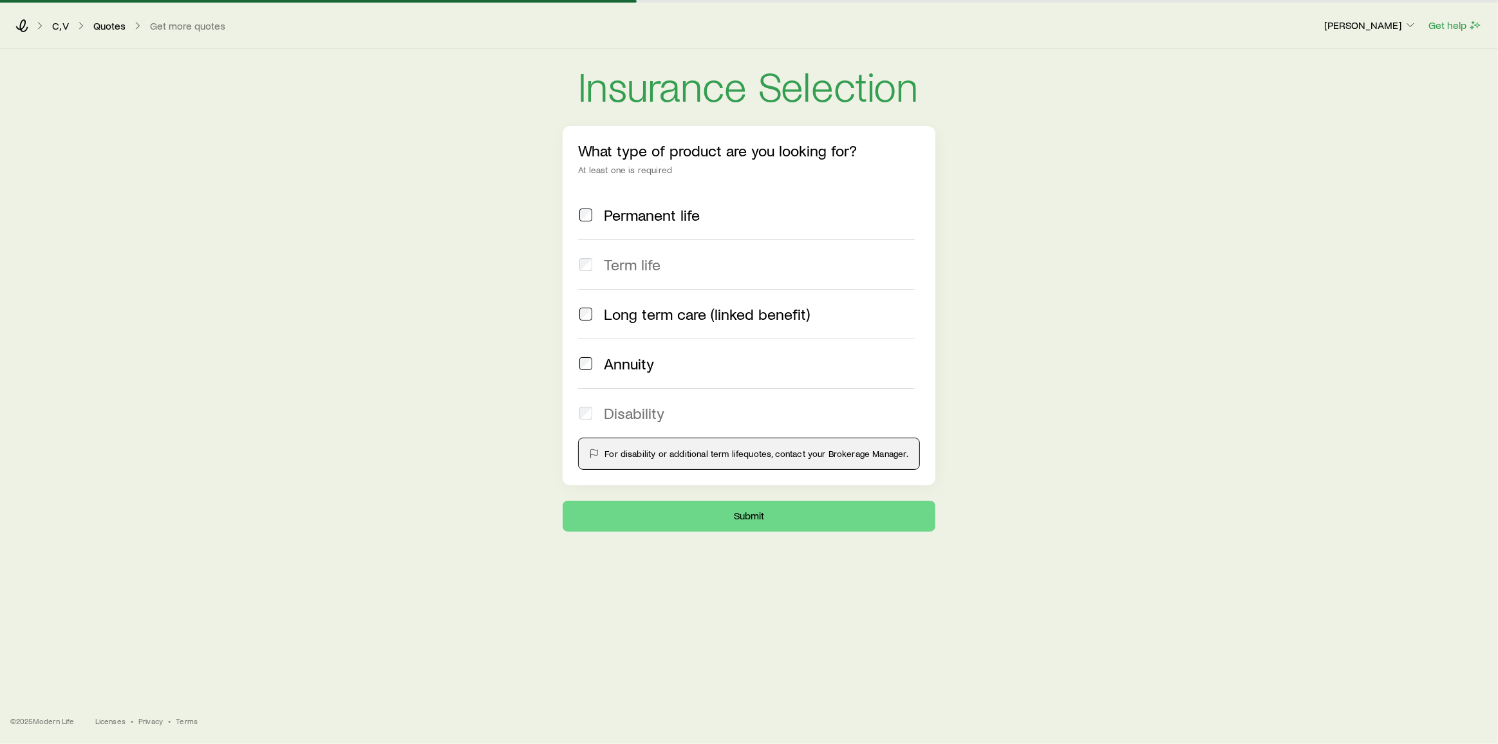
click at [663, 204] on label "Permanent life" at bounding box center [746, 215] width 336 height 49
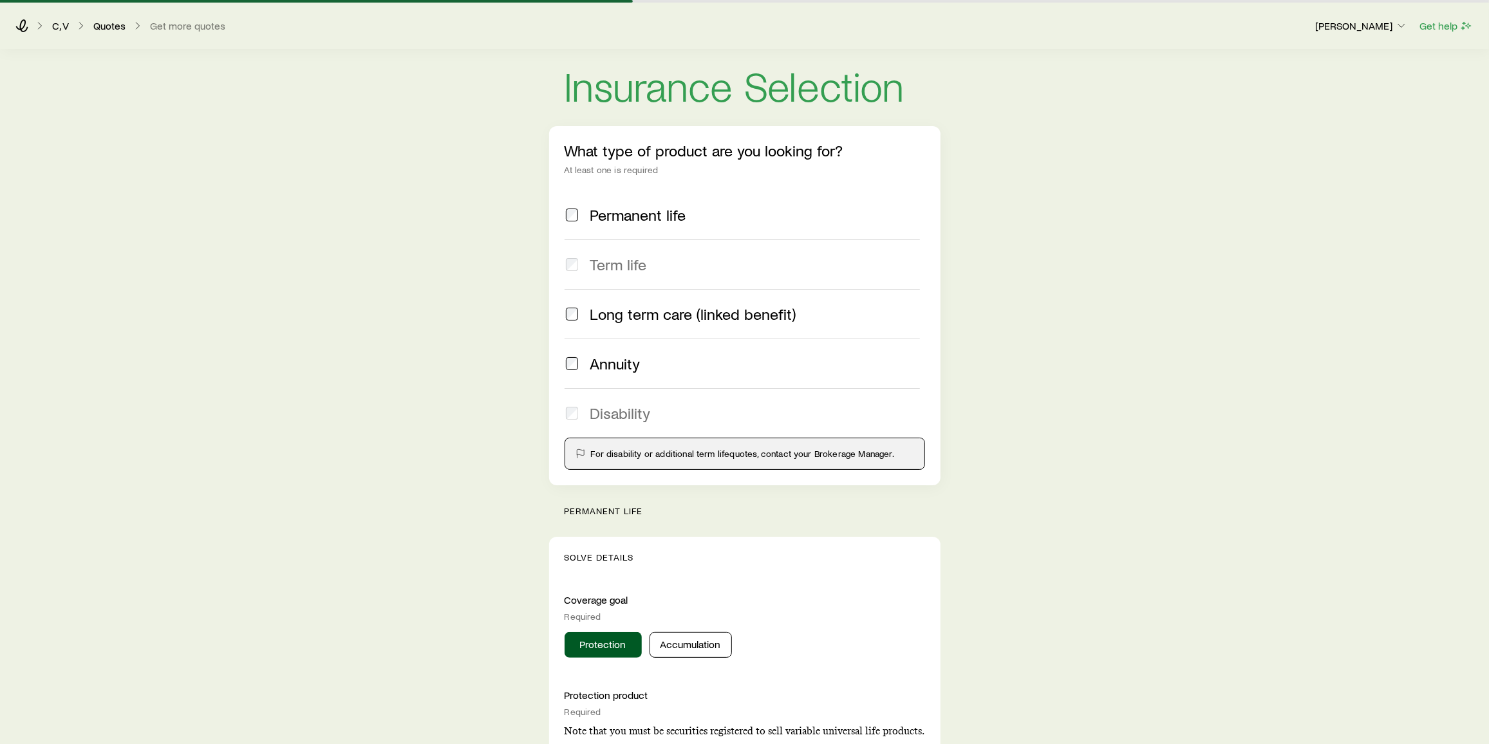
scroll to position [287, 0]
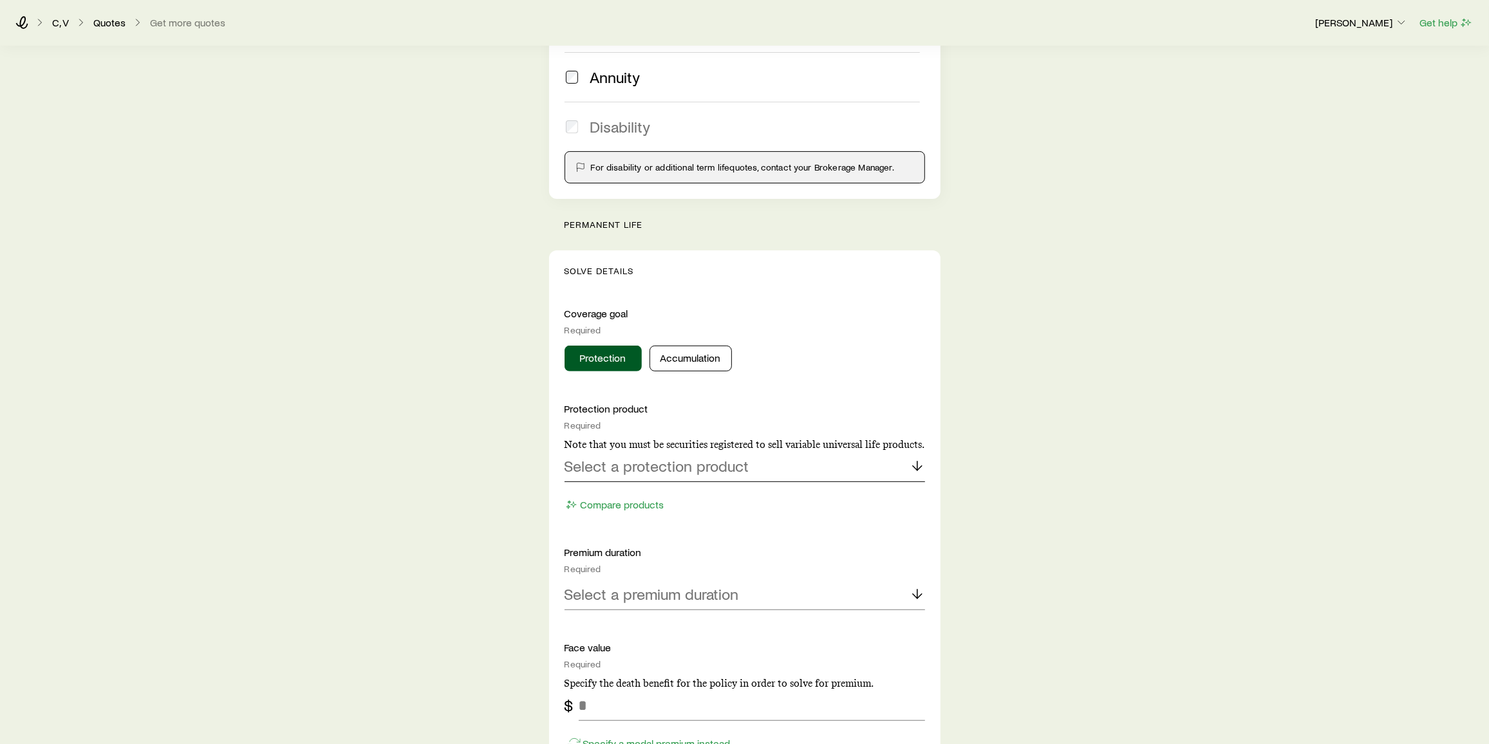
click at [720, 458] on p "Select a protection product" at bounding box center [657, 466] width 185 height 18
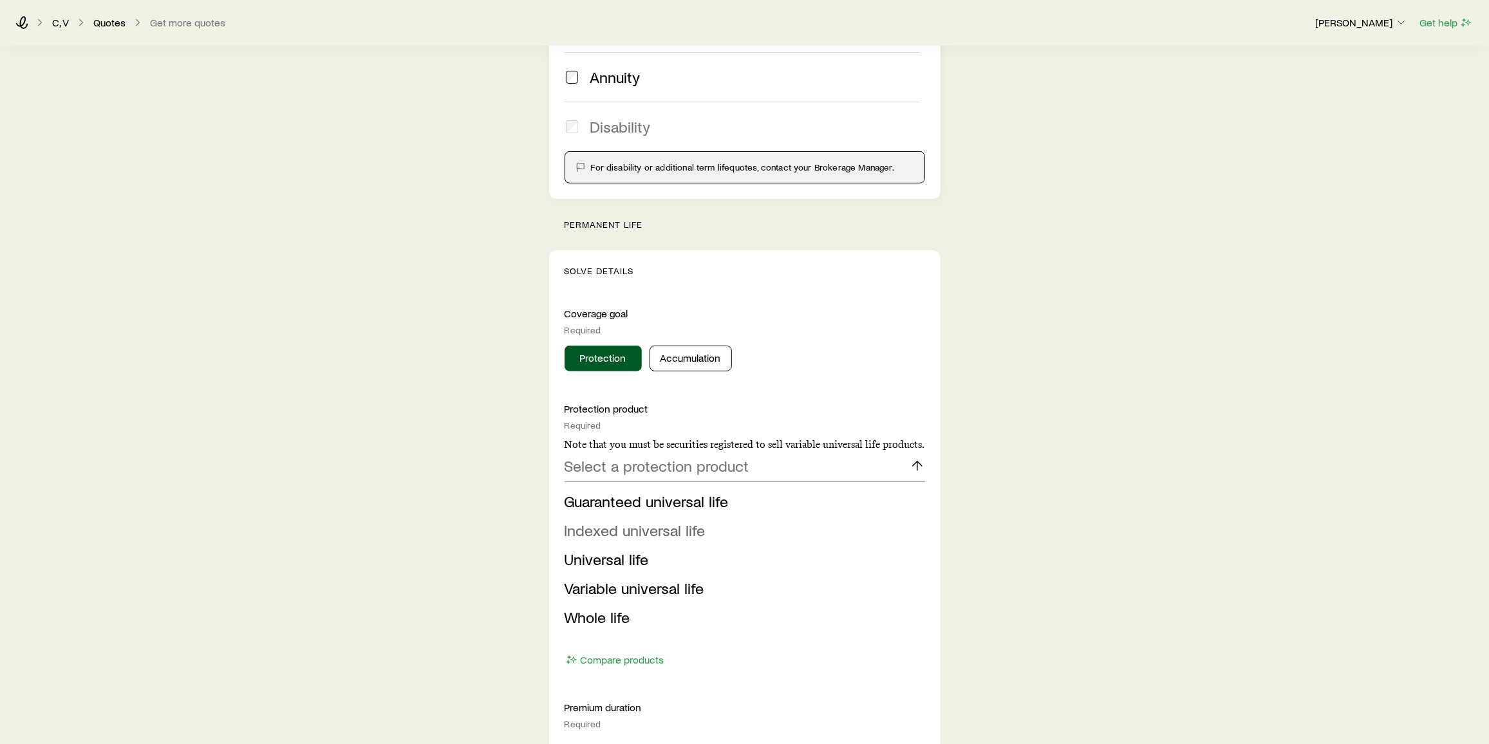
click at [650, 535] on span "Indexed universal life" at bounding box center [635, 530] width 141 height 19
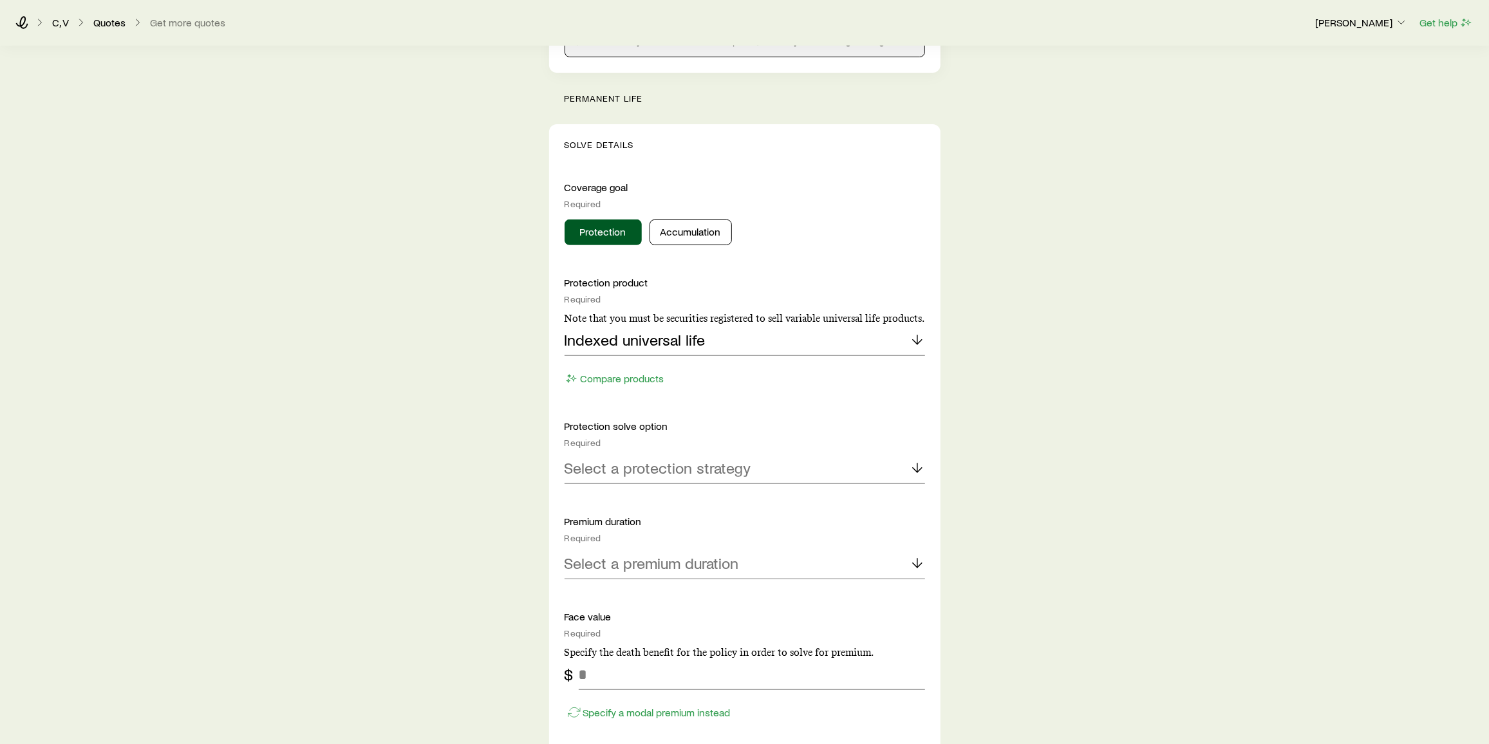
scroll to position [414, 0]
click at [690, 458] on p "Select a protection strategy" at bounding box center [658, 467] width 187 height 18
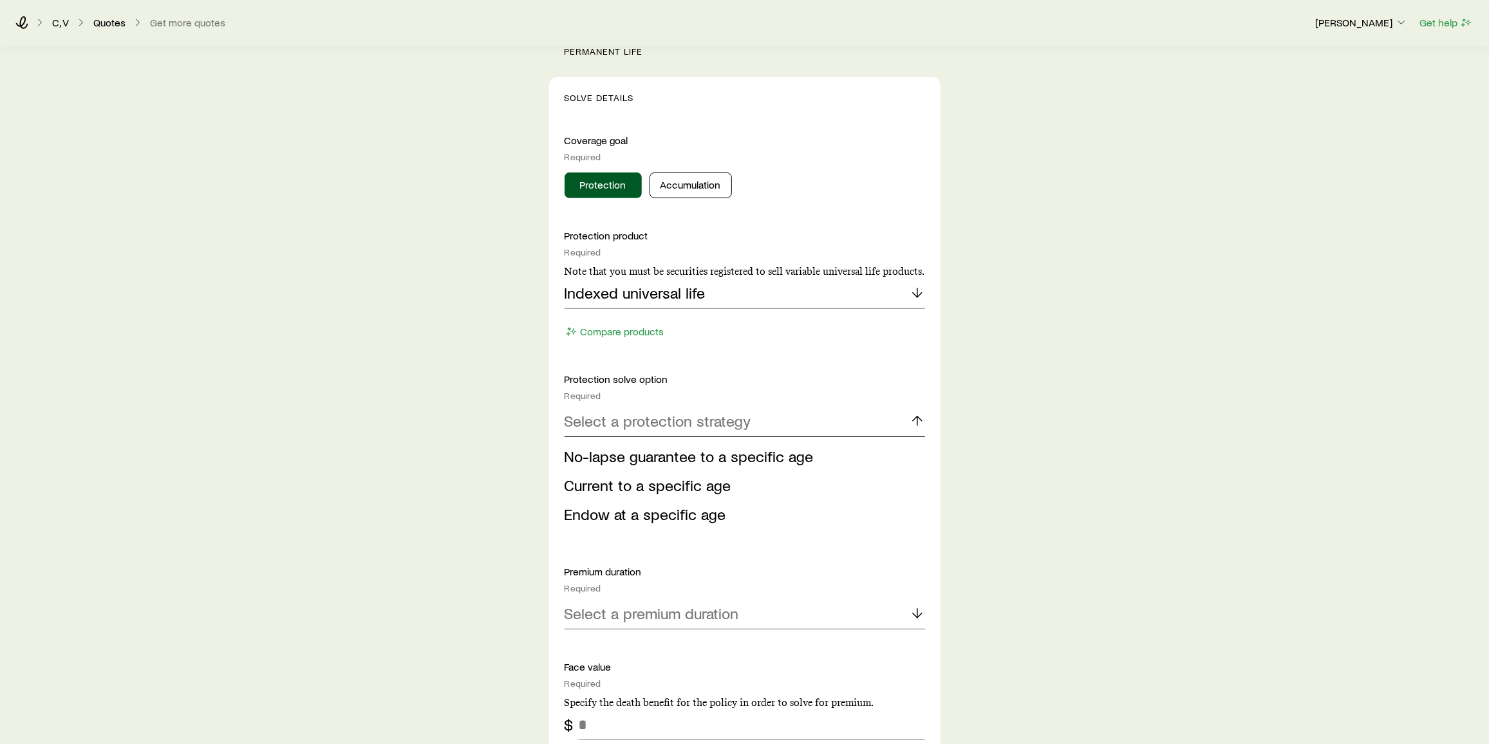
scroll to position [460, 0]
click at [690, 456] on span "No-lapse guarantee to a specific age" at bounding box center [689, 455] width 249 height 19
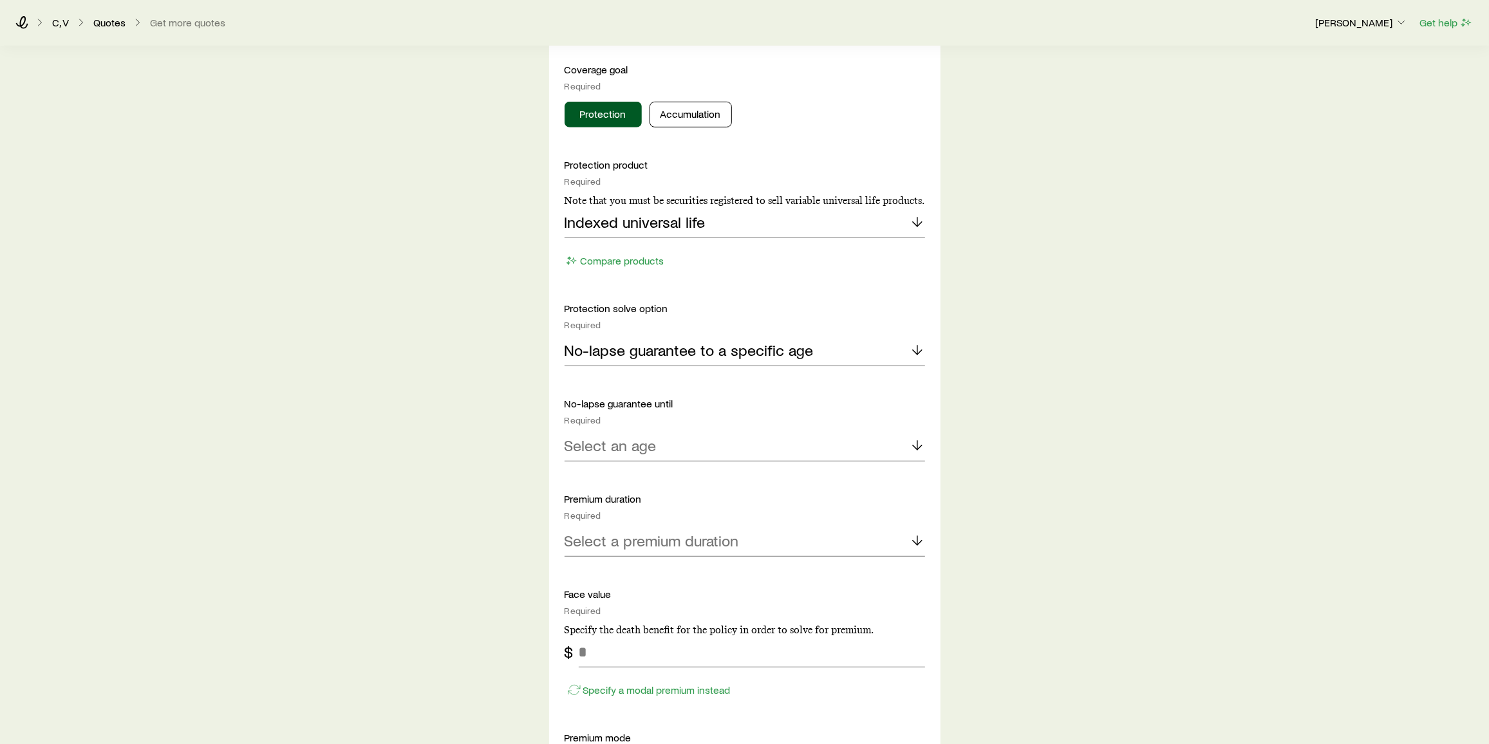
scroll to position [531, 0]
click at [690, 456] on div "Select an age" at bounding box center [745, 445] width 361 height 31
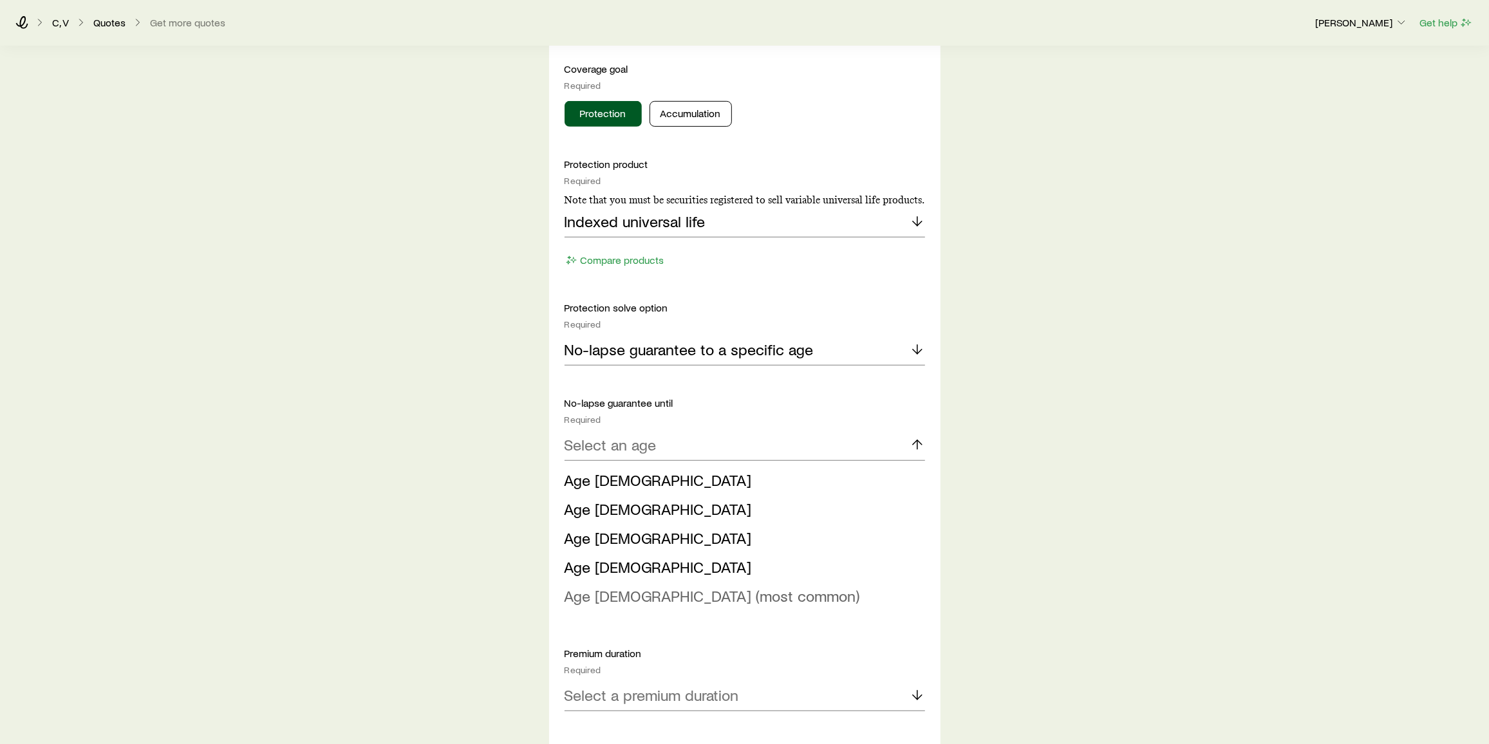
click at [673, 597] on span "Age [DEMOGRAPHIC_DATA] (most common)" at bounding box center [713, 596] width 296 height 19
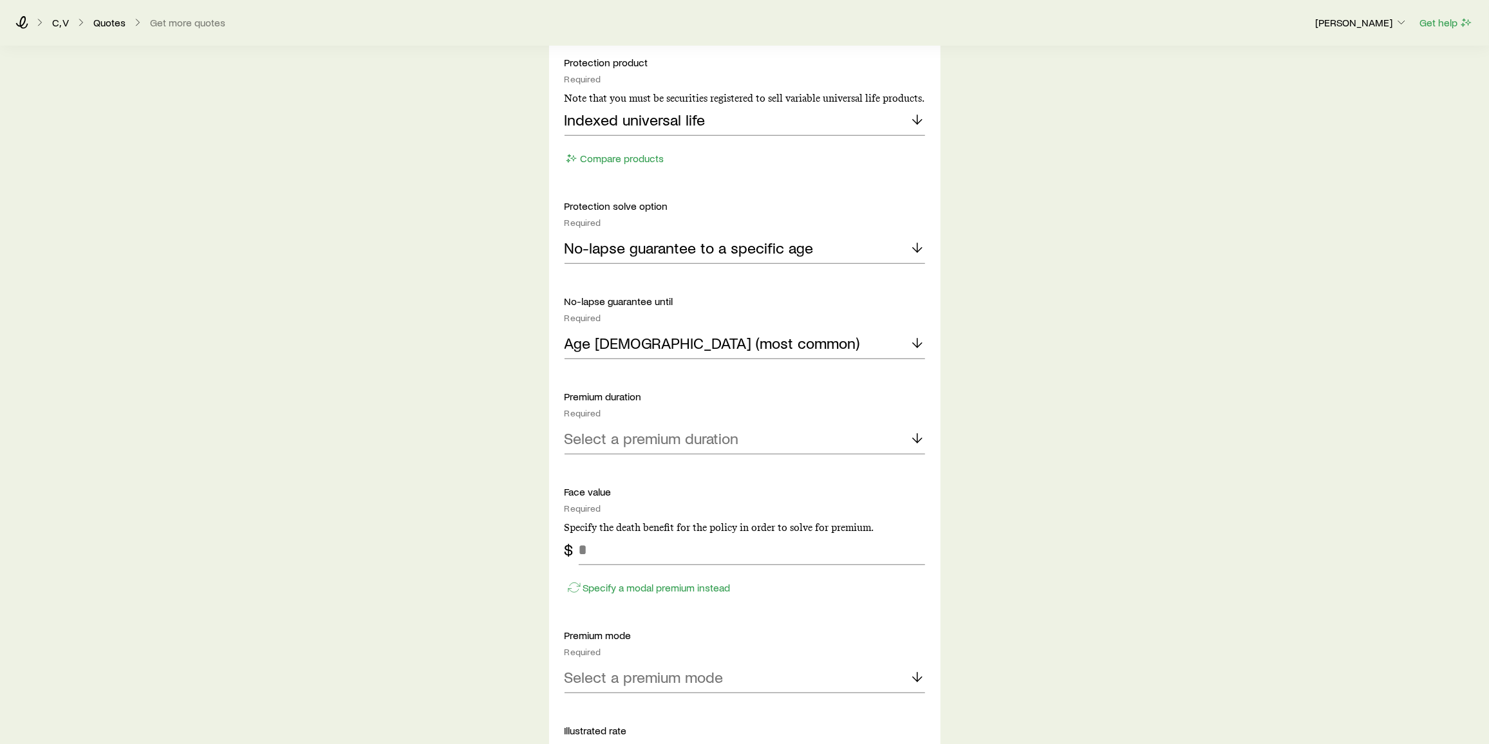
scroll to position [633, 0]
click at [695, 446] on div "Select a premium duration" at bounding box center [745, 439] width 361 height 31
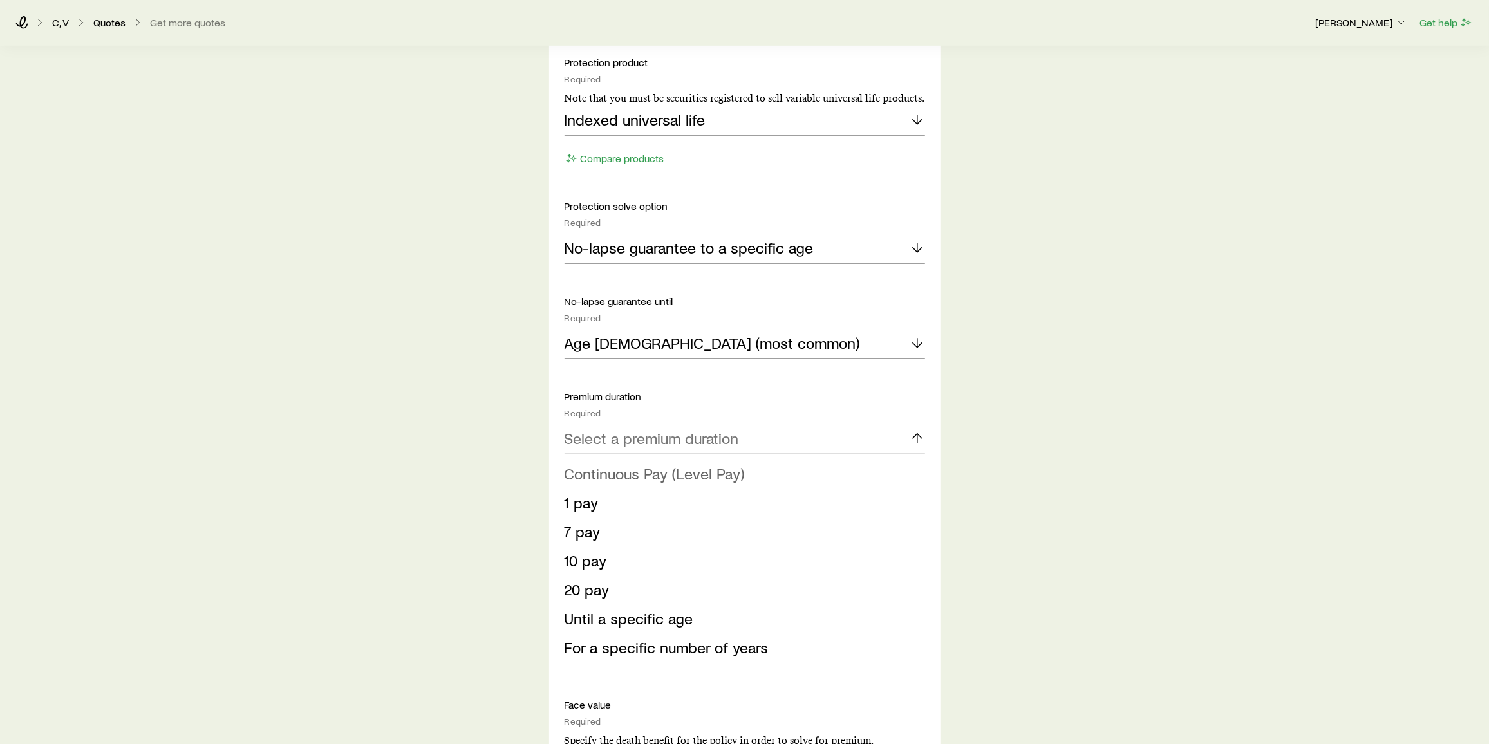
click at [650, 484] on li "Continuous Pay (Level Pay)" at bounding box center [741, 474] width 353 height 29
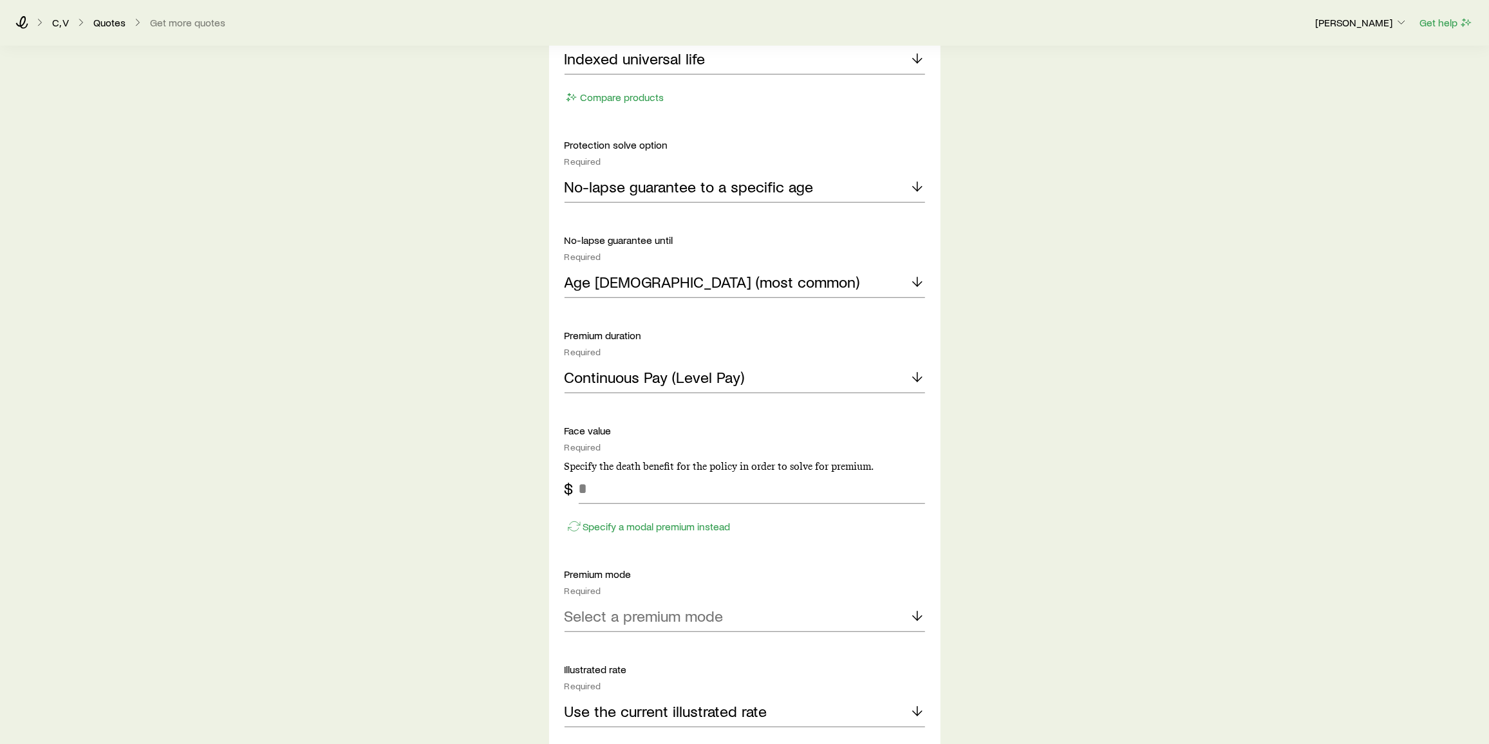
scroll to position [697, 0]
click at [650, 484] on input "tel" at bounding box center [752, 485] width 346 height 31
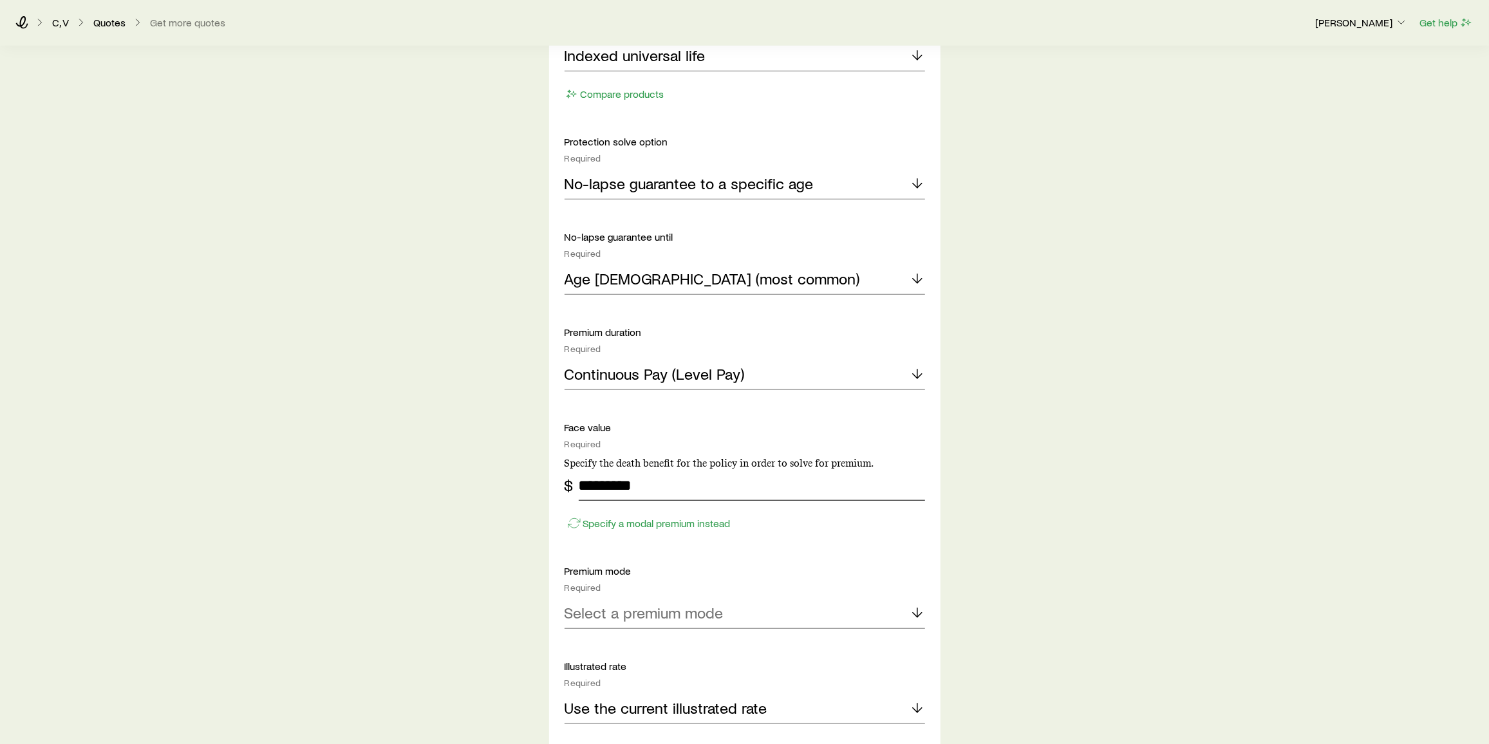
scroll to position [885, 0]
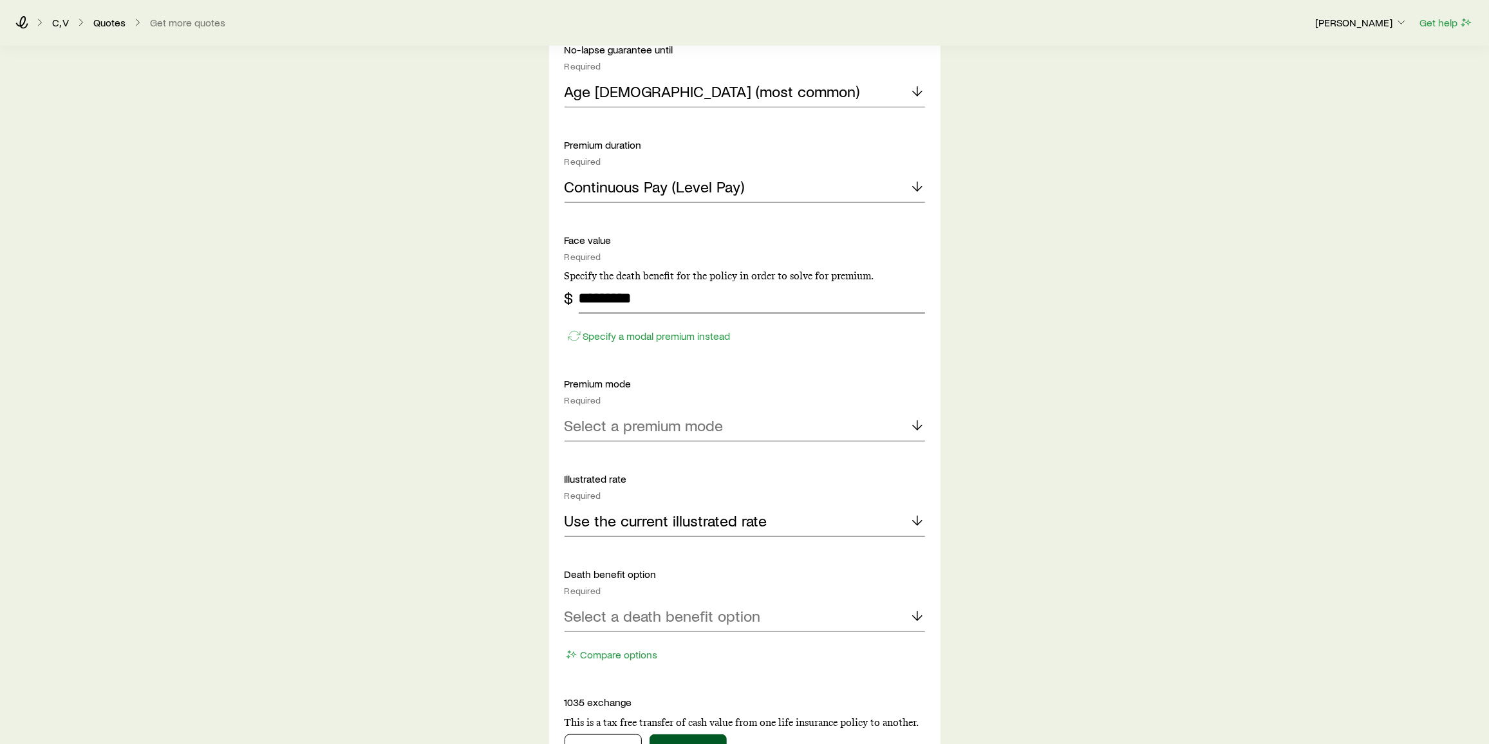
type input "*********"
click at [676, 437] on div "Select a premium mode" at bounding box center [745, 426] width 361 height 31
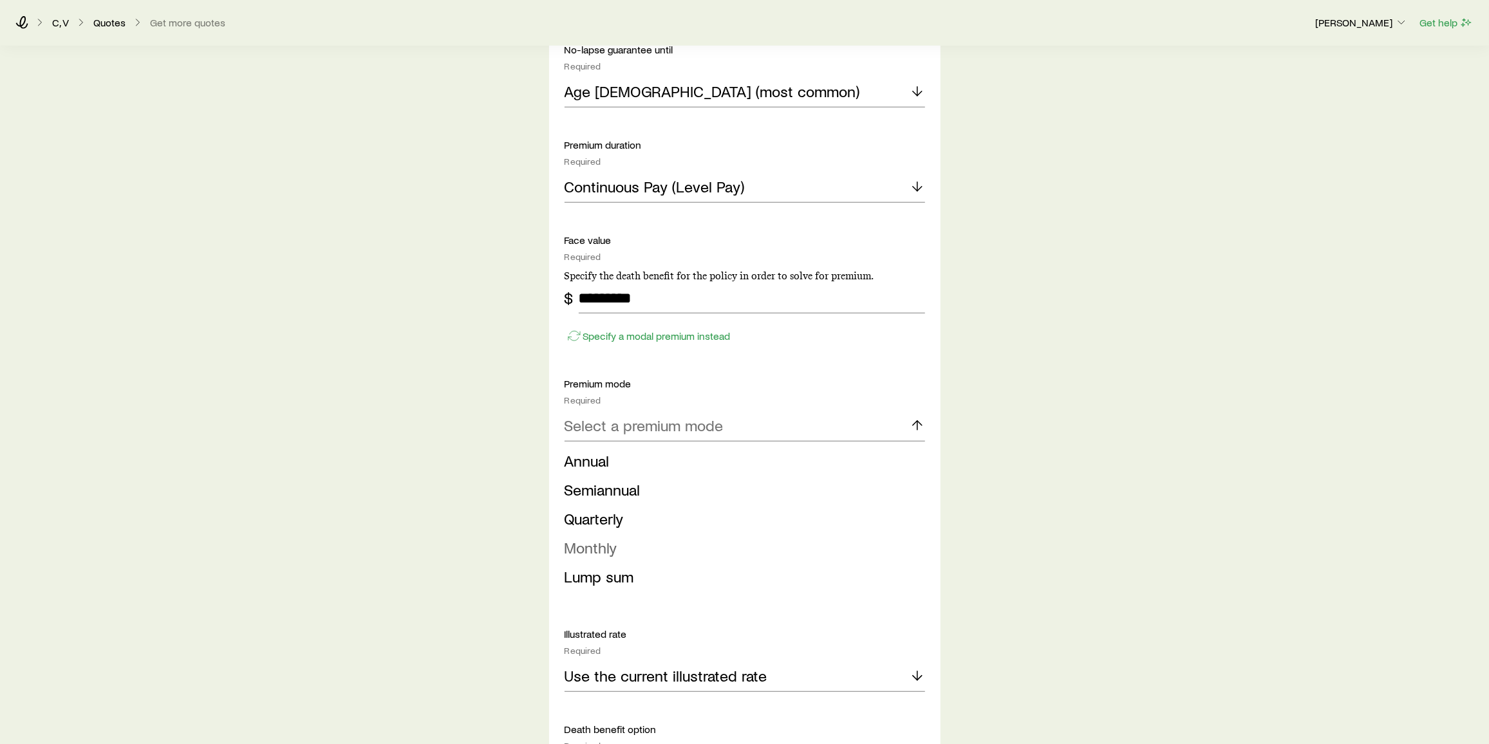
click at [650, 547] on li "Monthly" at bounding box center [741, 548] width 353 height 29
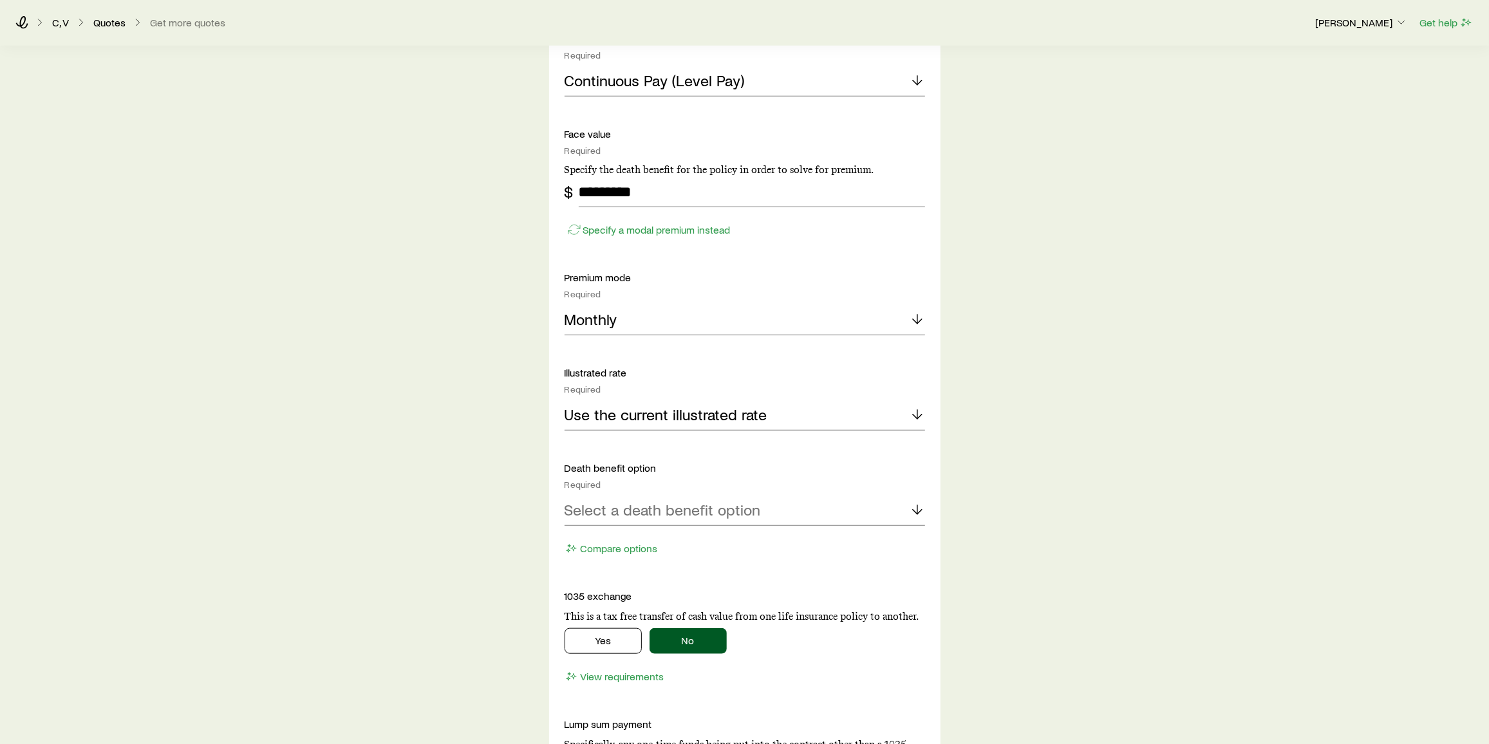
scroll to position [993, 0]
click at [766, 498] on div "Select a death benefit option" at bounding box center [745, 508] width 361 height 31
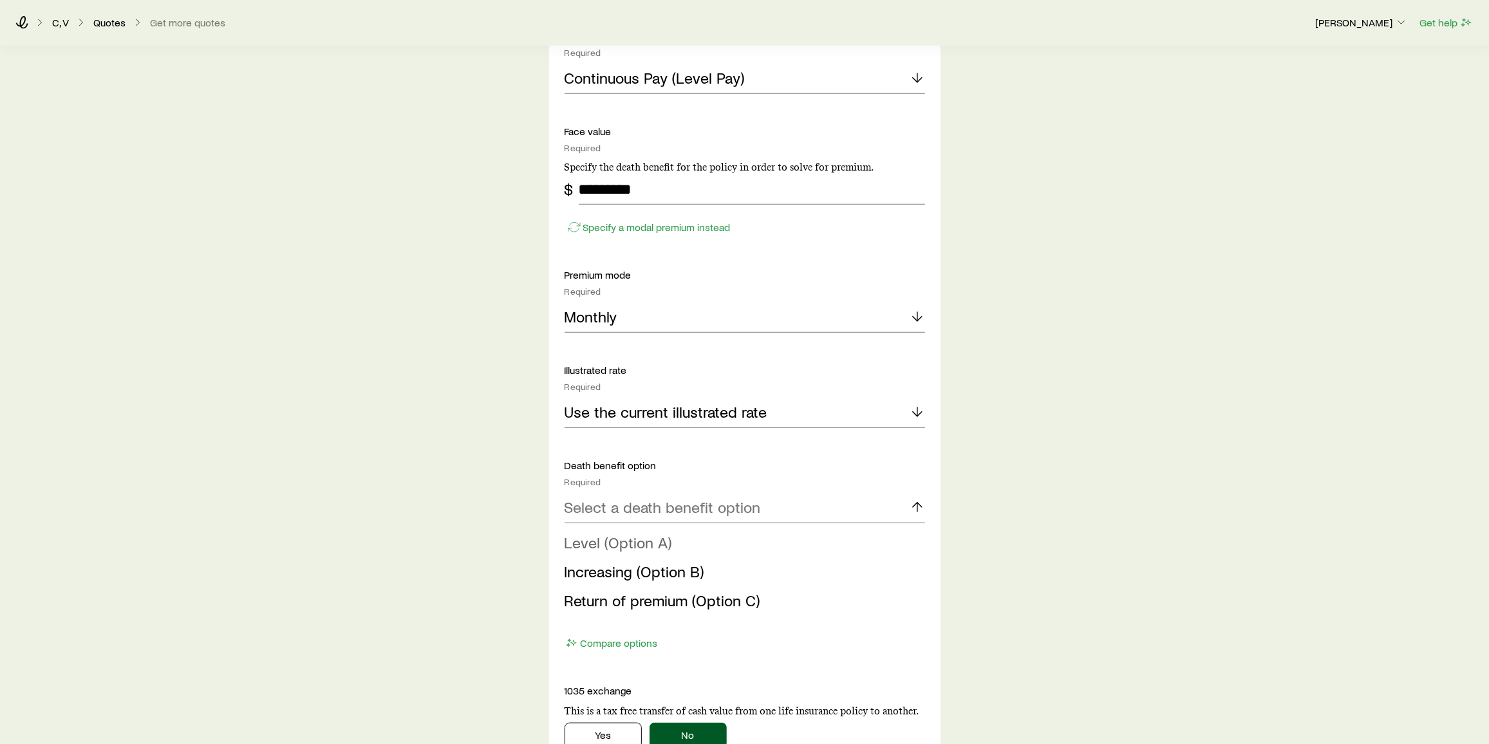
click at [690, 540] on li "Level (Option A)" at bounding box center [741, 543] width 353 height 29
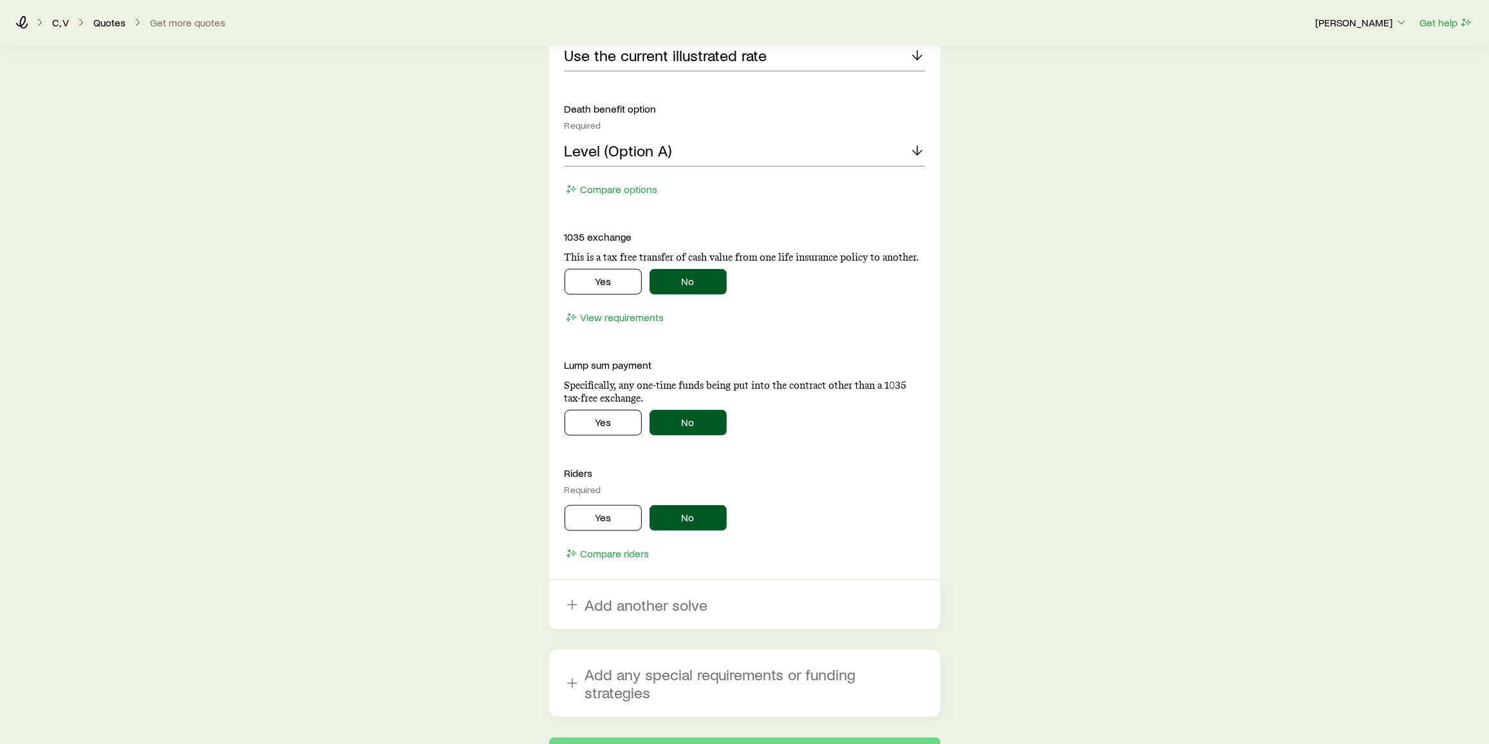
scroll to position [1440, 0]
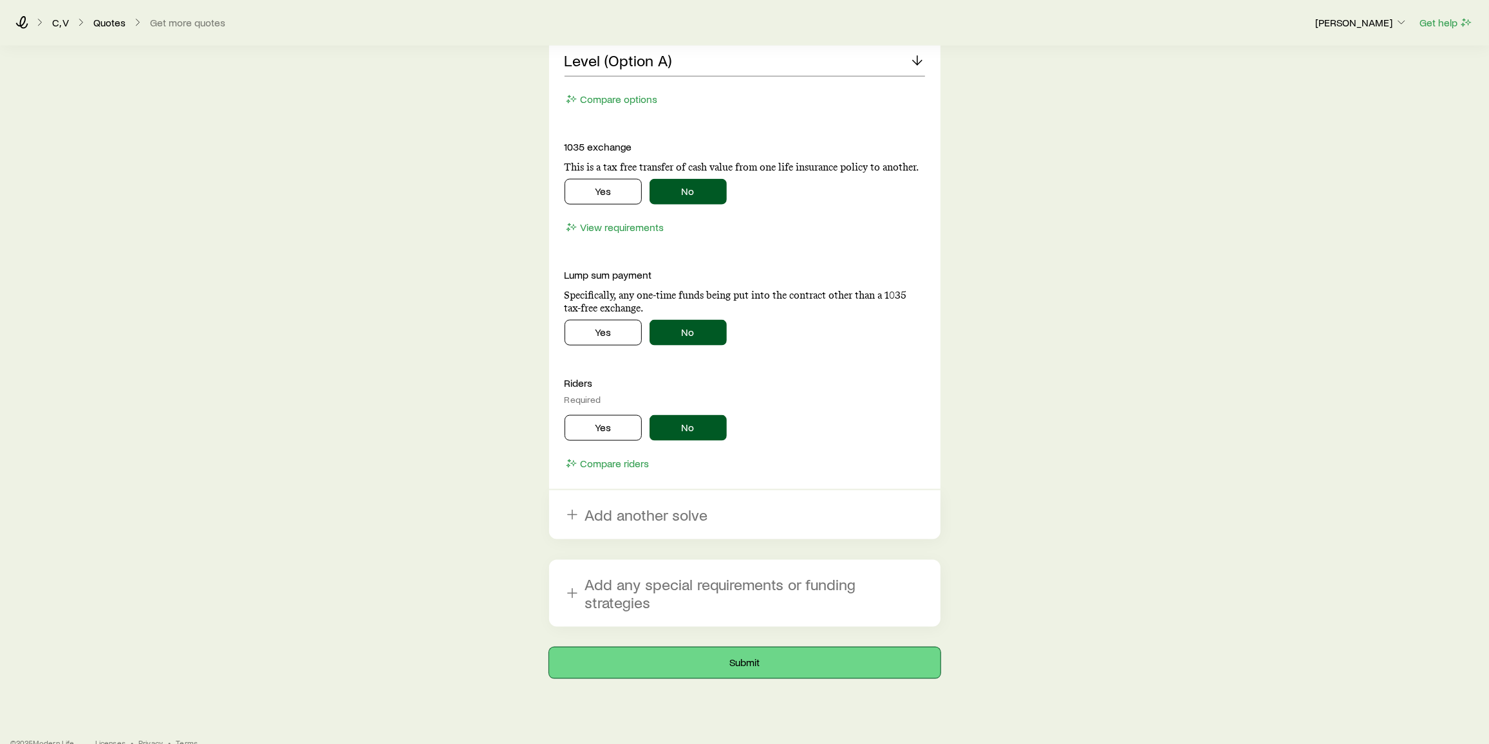
click at [749, 648] on button "Submit" at bounding box center [744, 663] width 391 height 31
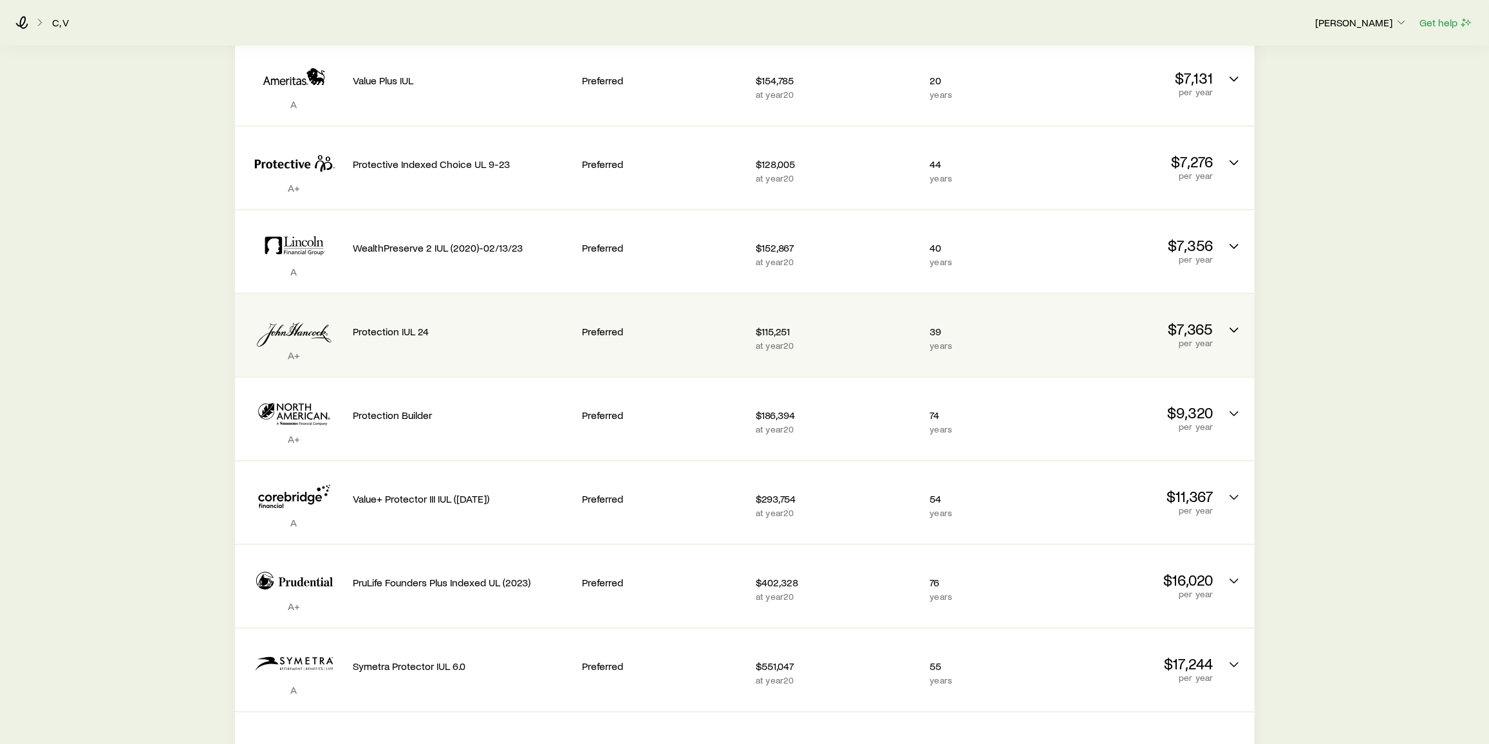
scroll to position [351, 0]
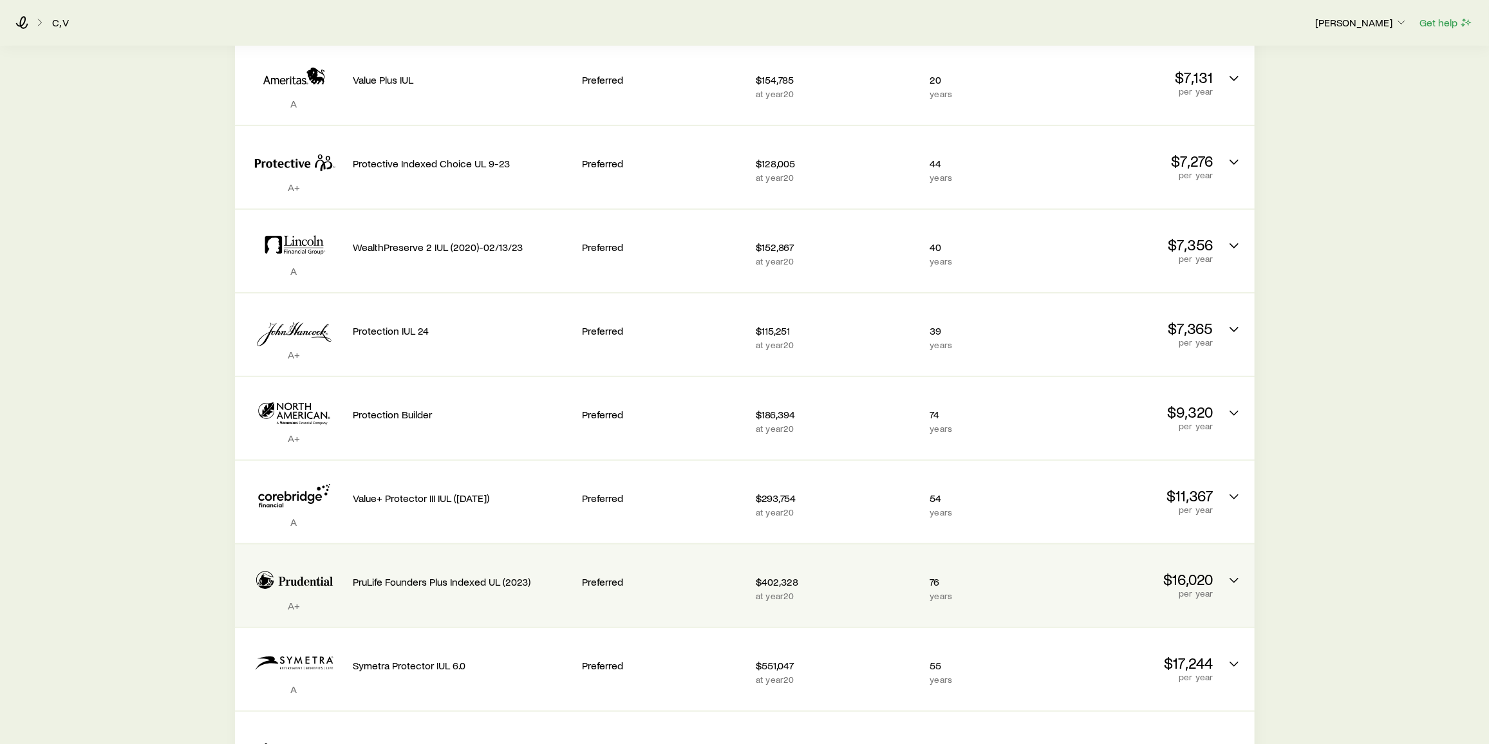
click at [729, 595] on div "Preferred" at bounding box center [664, 586] width 164 height 62
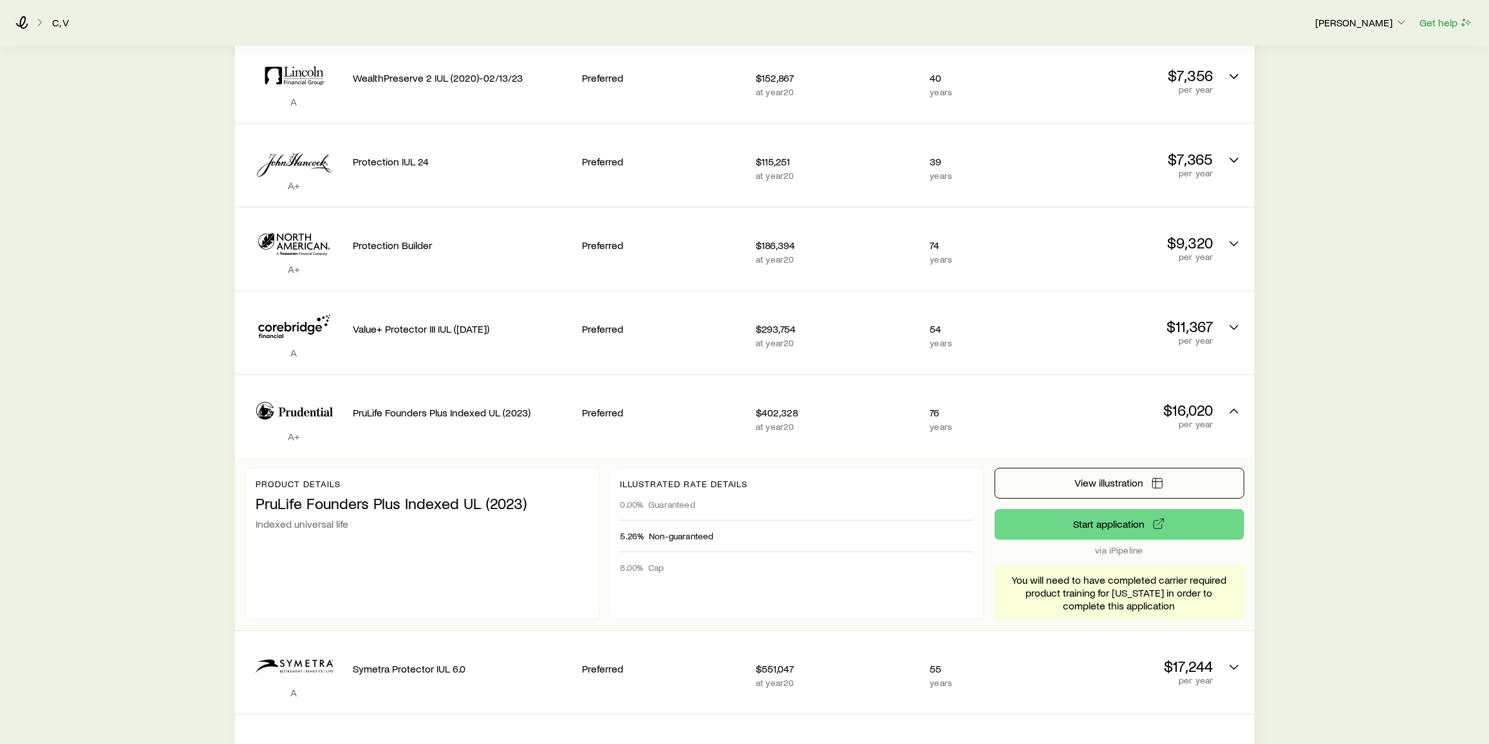
scroll to position [579, 0]
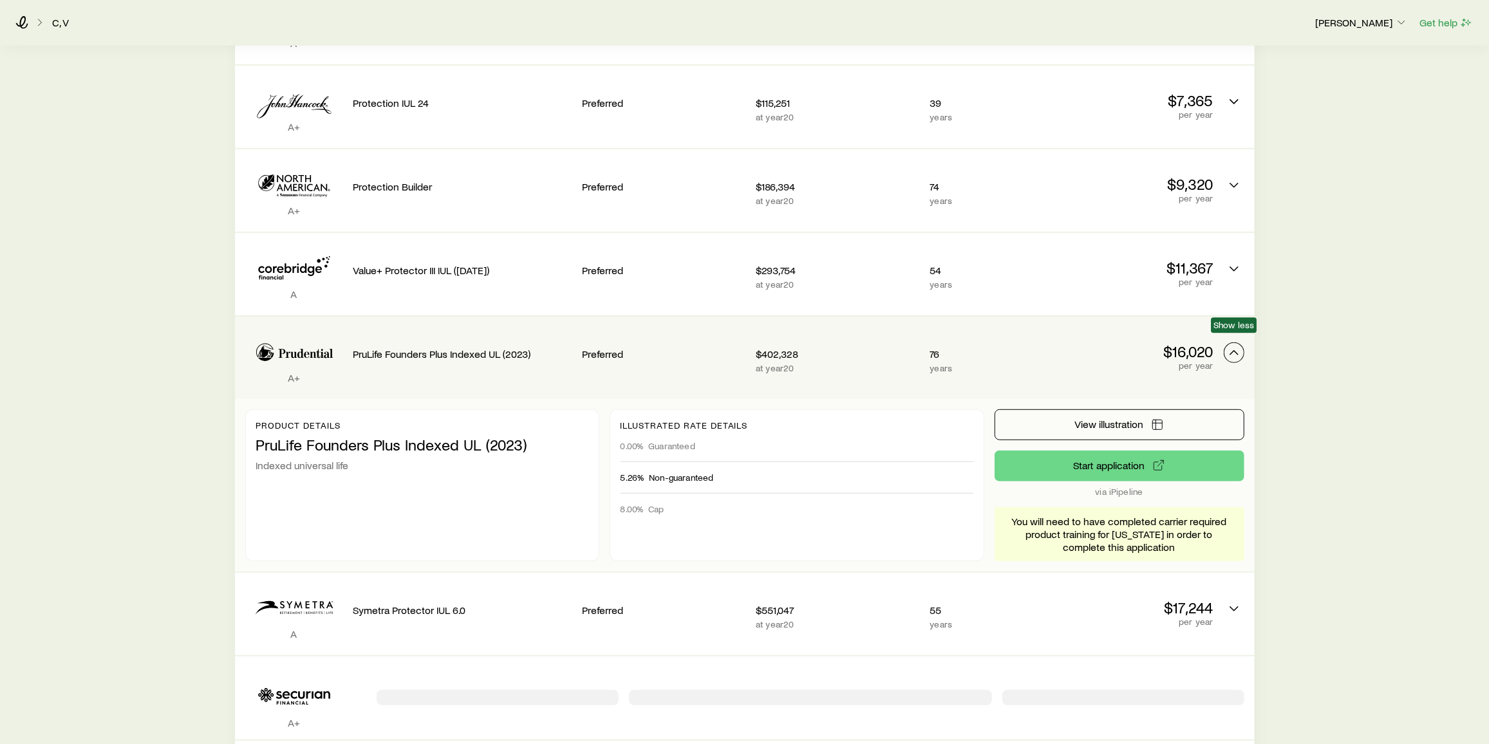
click at [1230, 345] on icon "Permanent quotes" at bounding box center [1233, 352] width 15 height 15
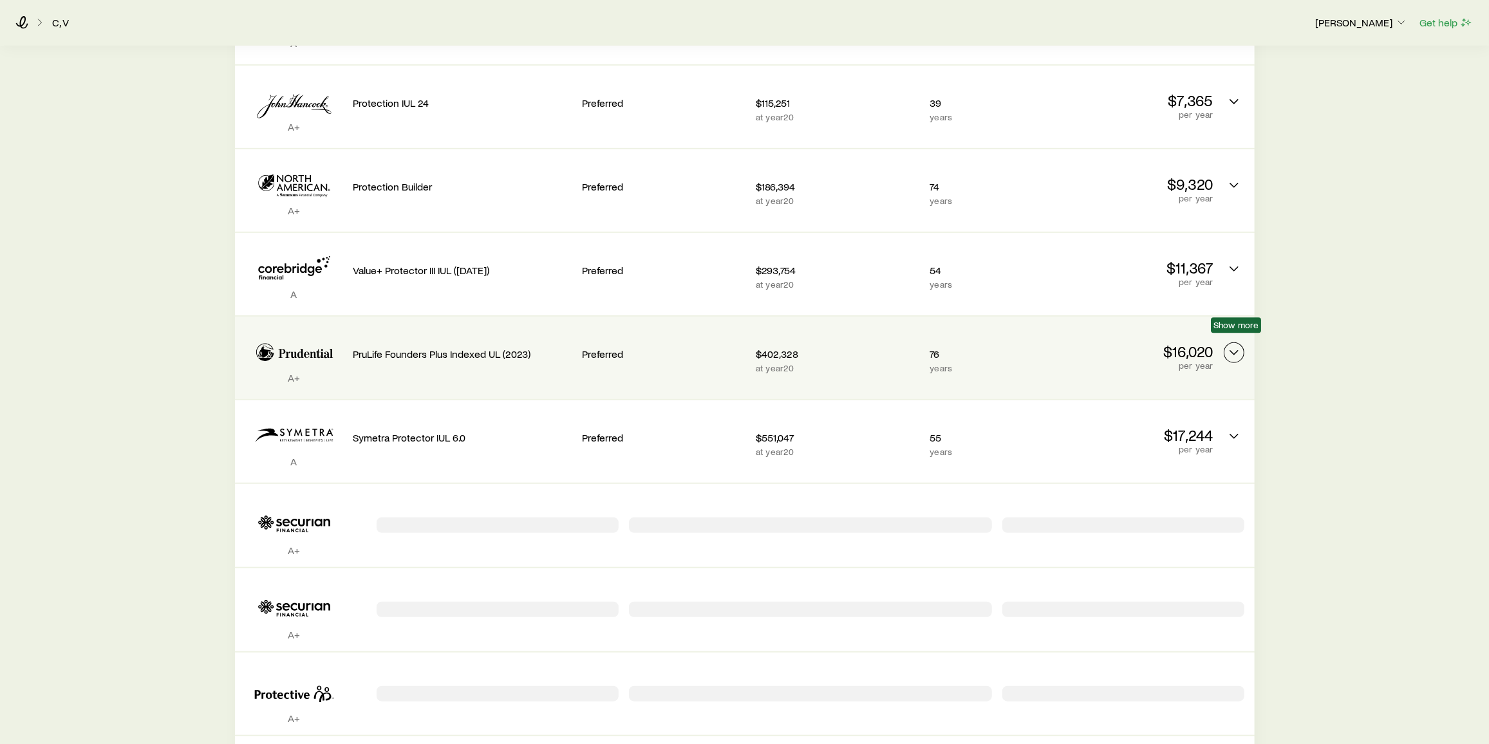
click at [1230, 345] on icon "Permanent quotes" at bounding box center [1233, 352] width 15 height 15
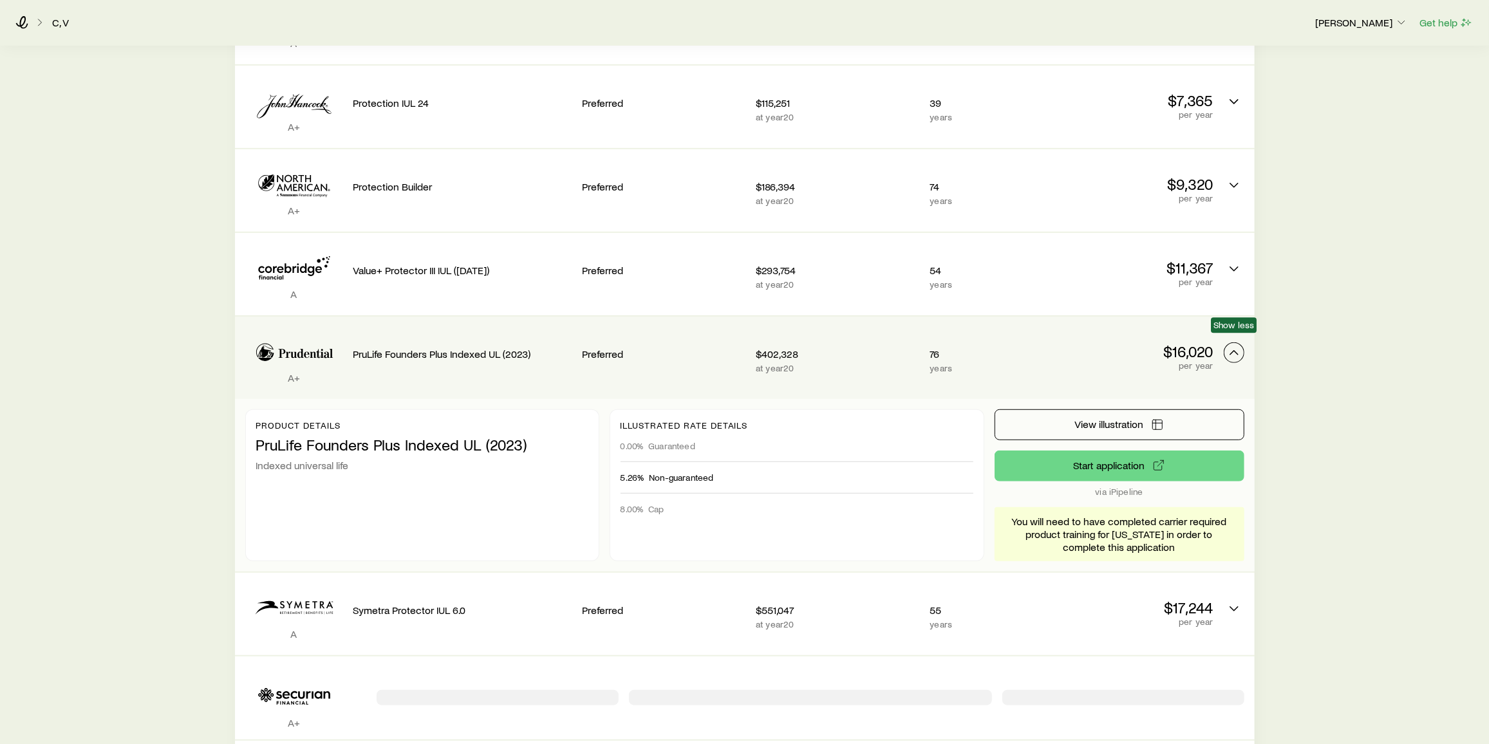
click at [1230, 345] on icon "Permanent quotes" at bounding box center [1233, 352] width 15 height 15
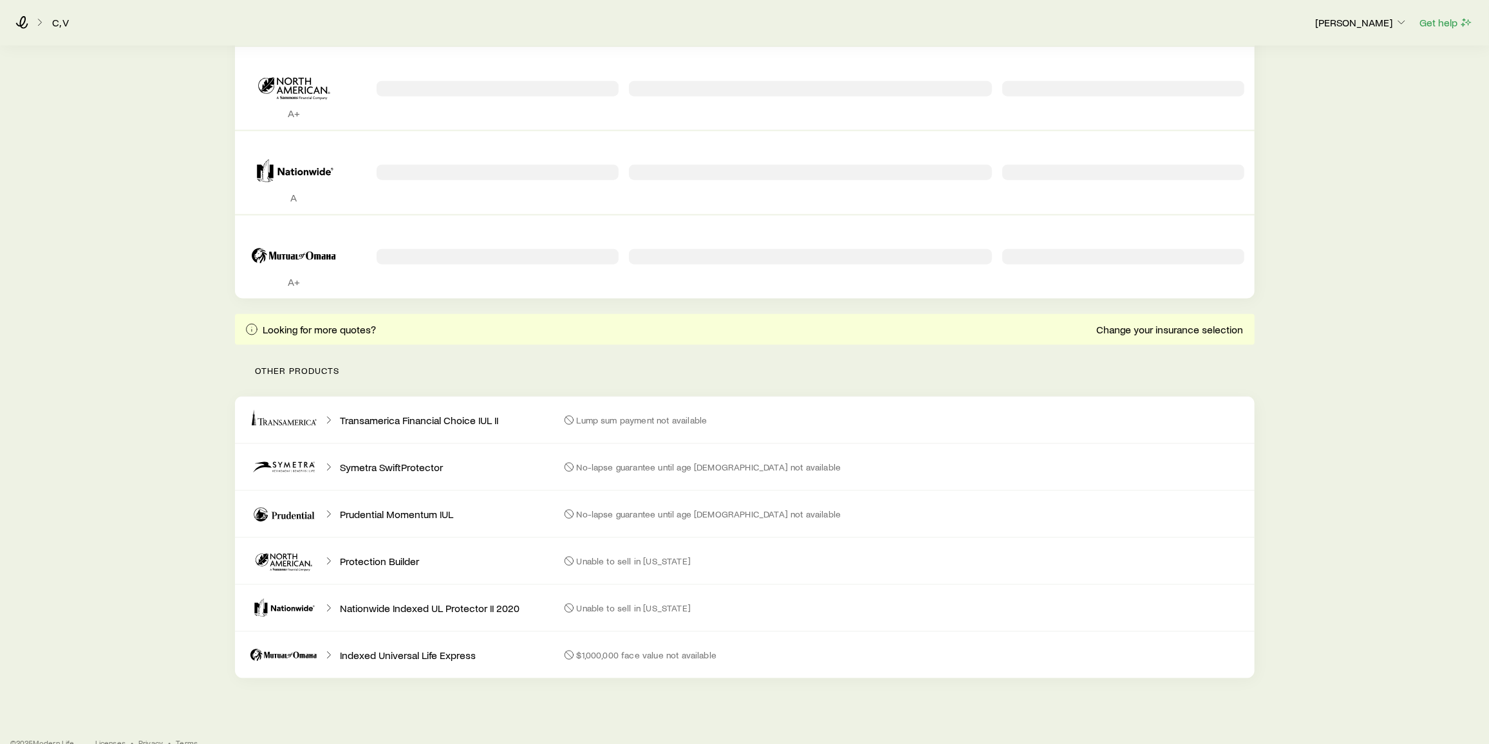
scroll to position [1360, 0]
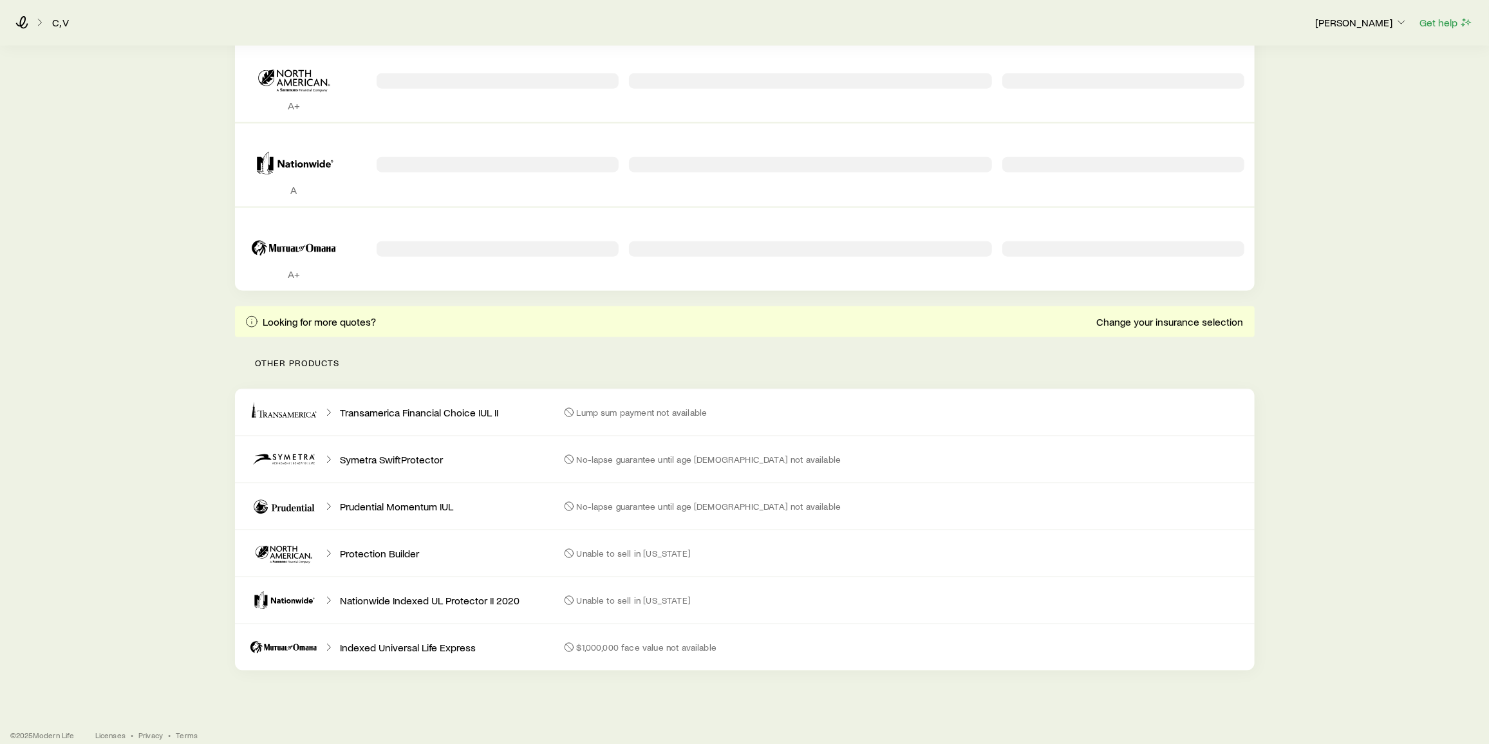
click at [321, 504] on icon at bounding box center [283, 506] width 77 height 31
click at [285, 503] on icon at bounding box center [283, 506] width 77 height 31
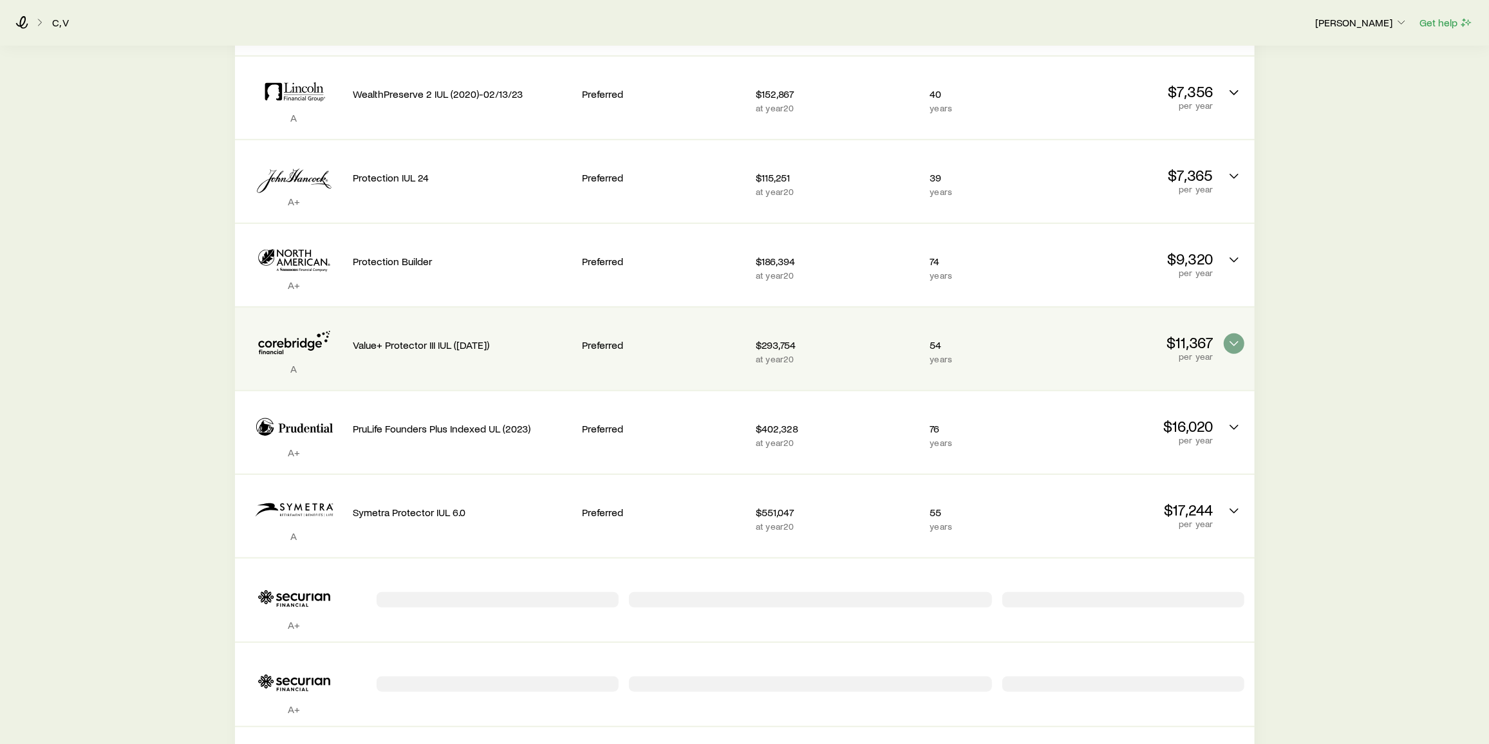
scroll to position [268, 0]
